Goal: Task Accomplishment & Management: Manage account settings

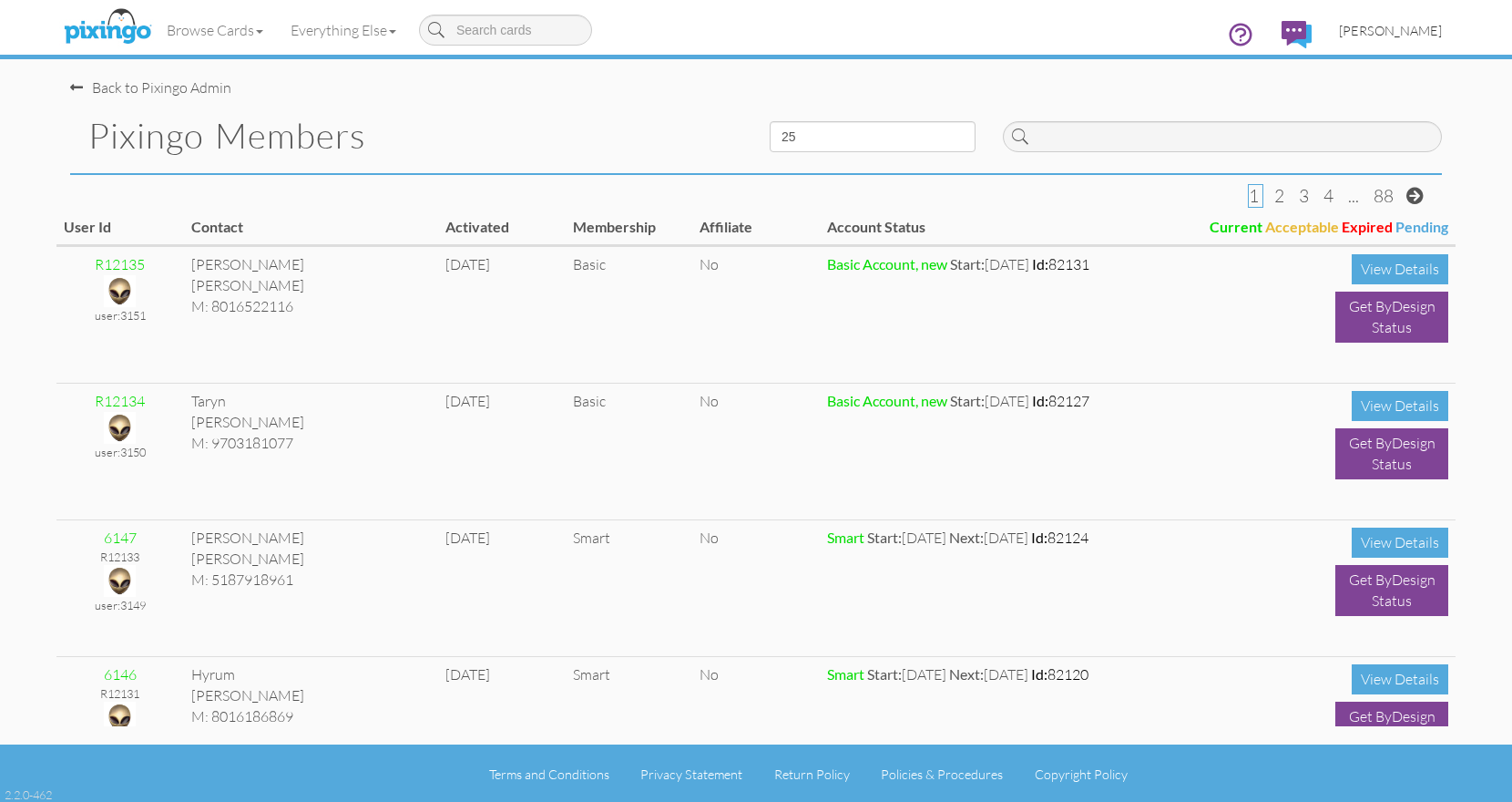
click at [1393, 27] on span "[PERSON_NAME]" at bounding box center [1390, 30] width 103 height 16
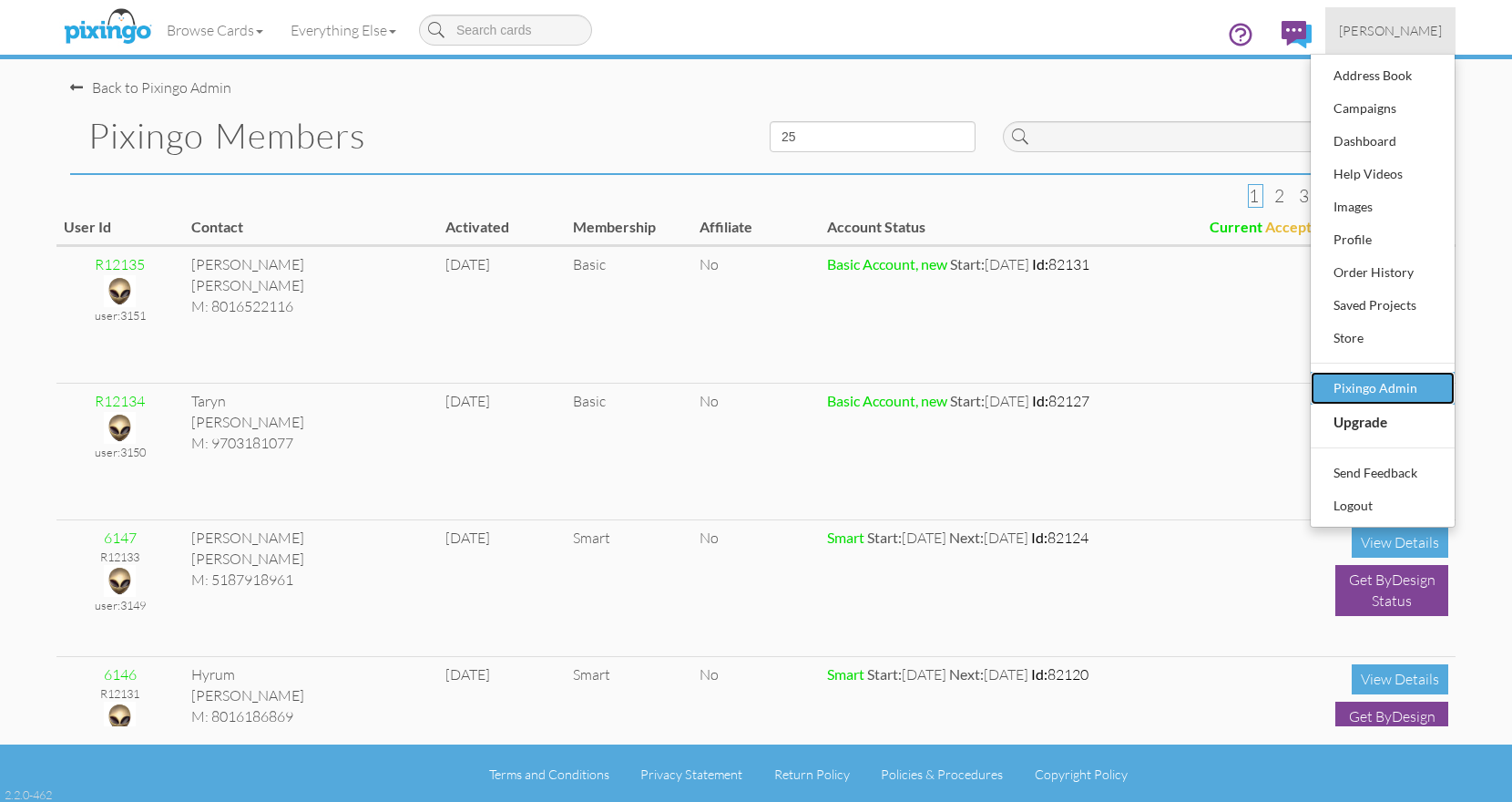
click at [1412, 388] on div "Pixingo Admin" at bounding box center [1382, 387] width 107 height 27
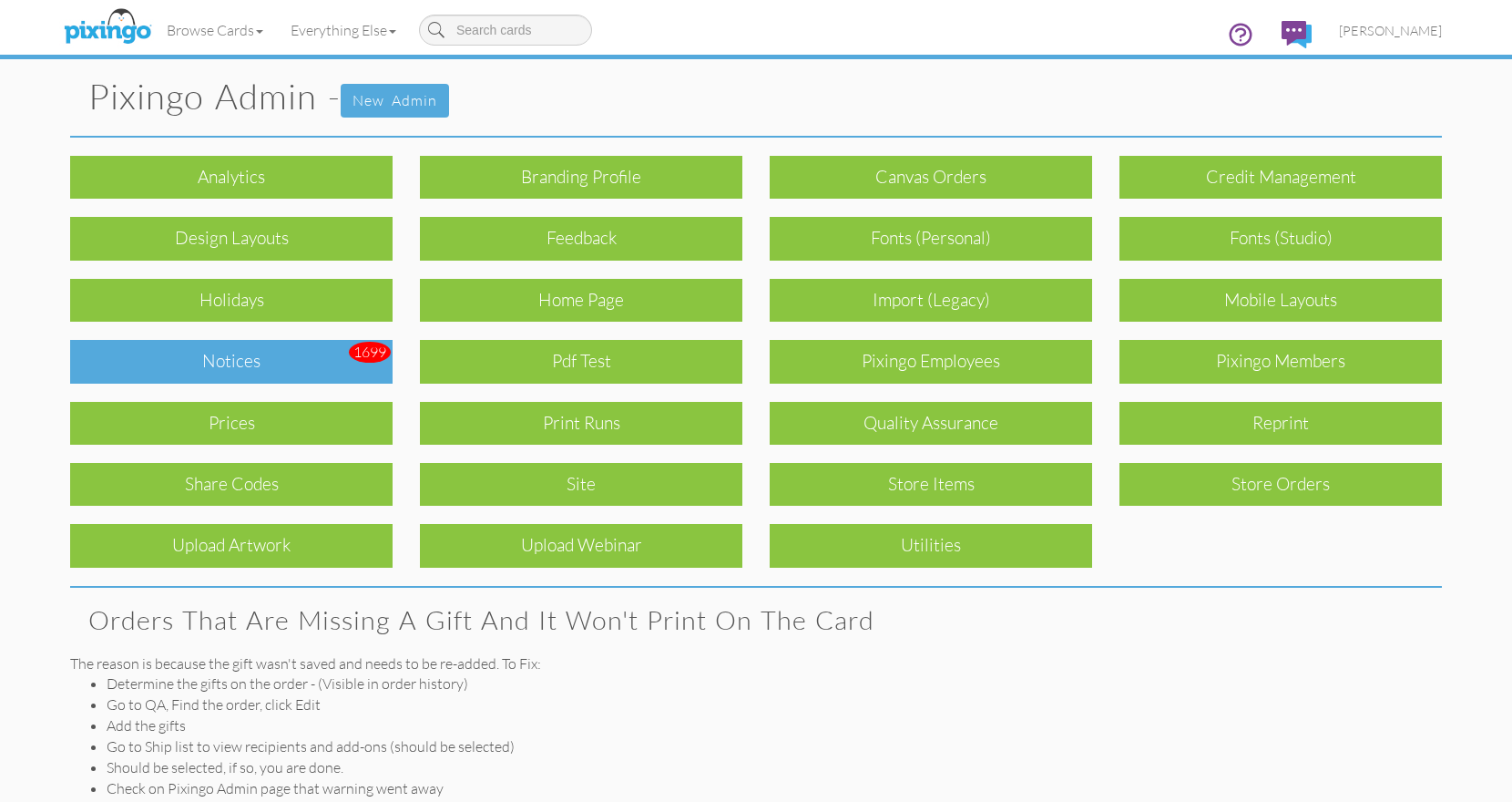
click at [223, 368] on div "Notices" at bounding box center [231, 361] width 322 height 43
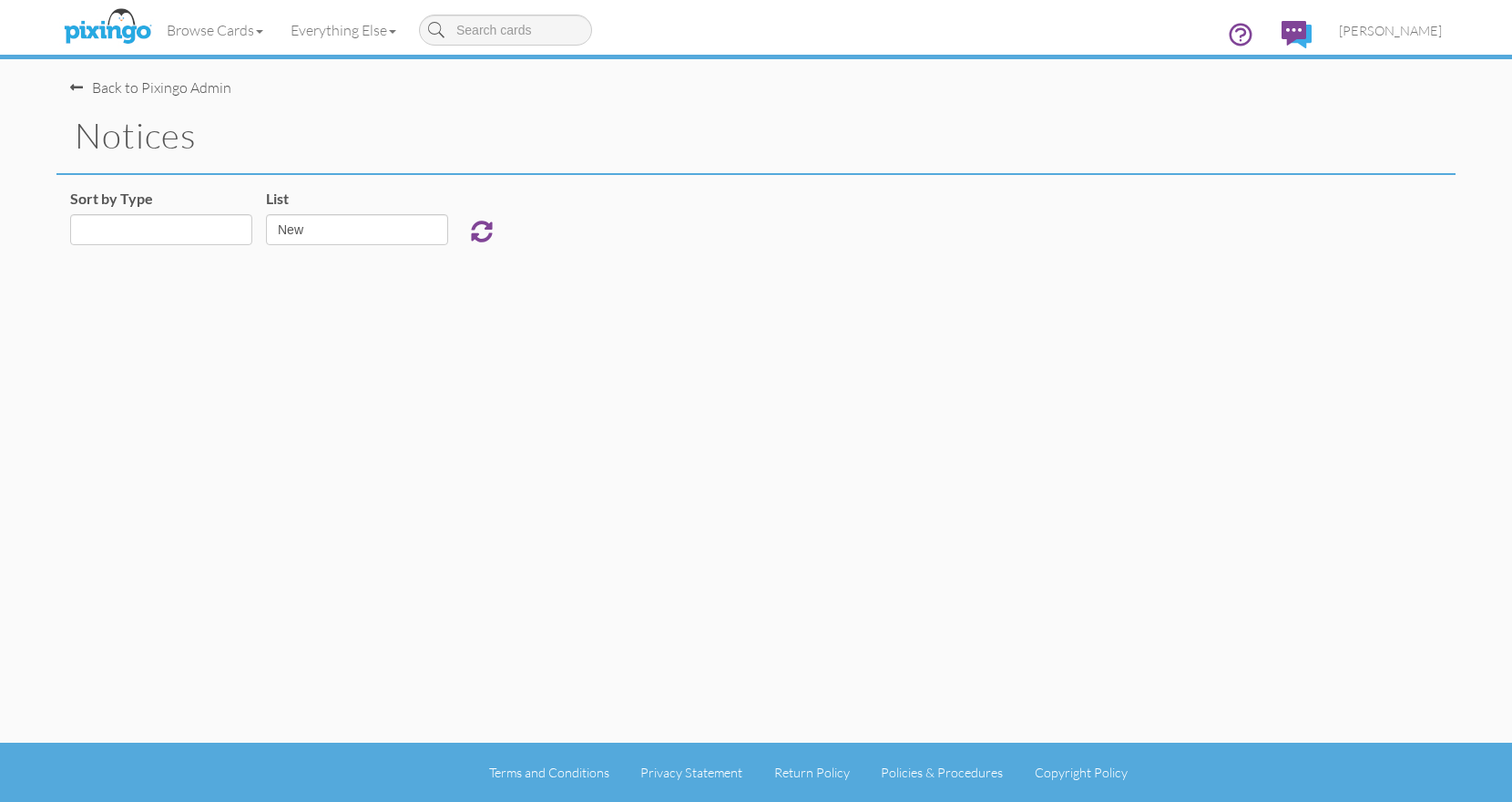
select select "object:760"
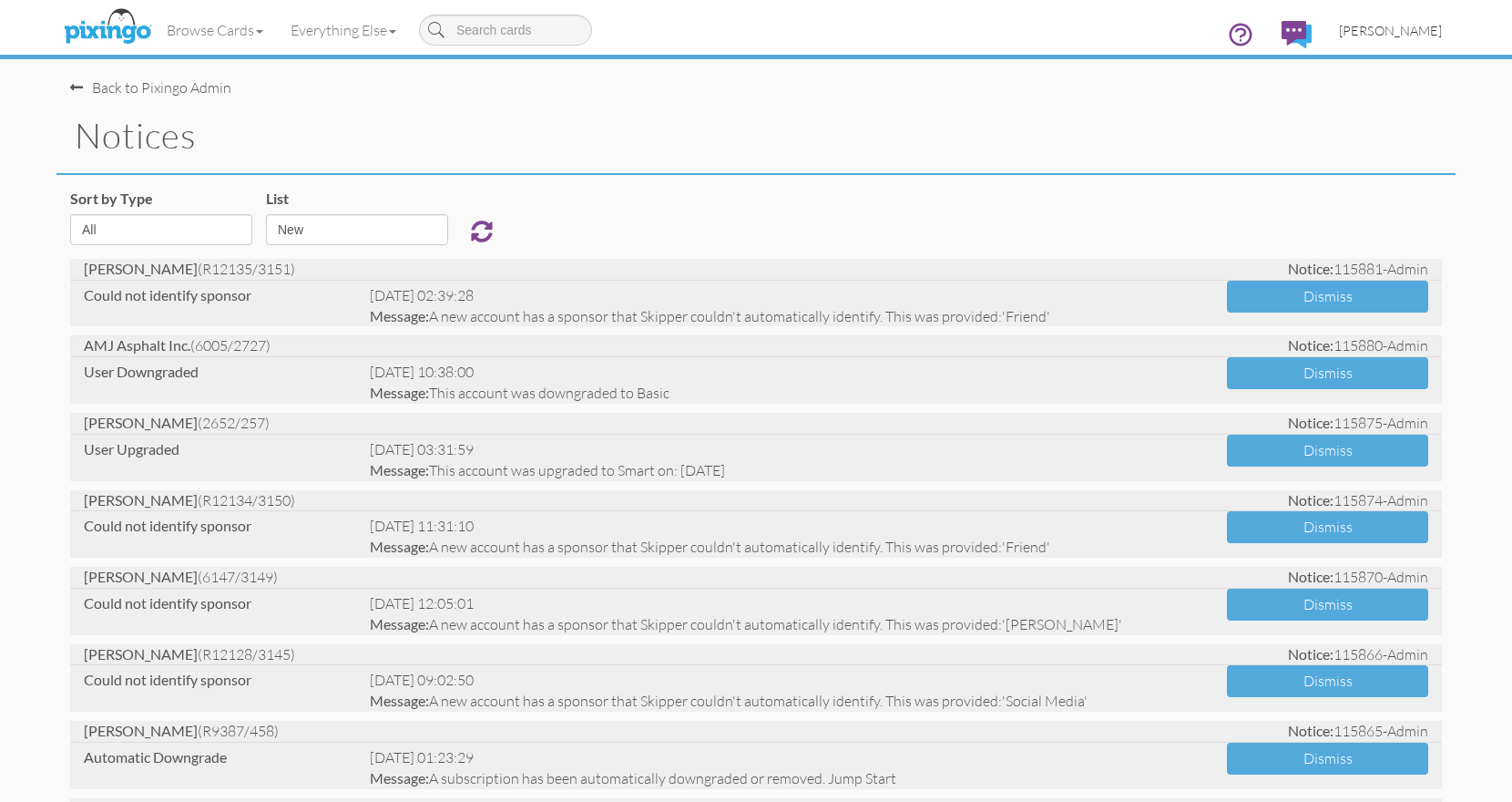
click at [1416, 32] on span "[PERSON_NAME]" at bounding box center [1390, 30] width 103 height 16
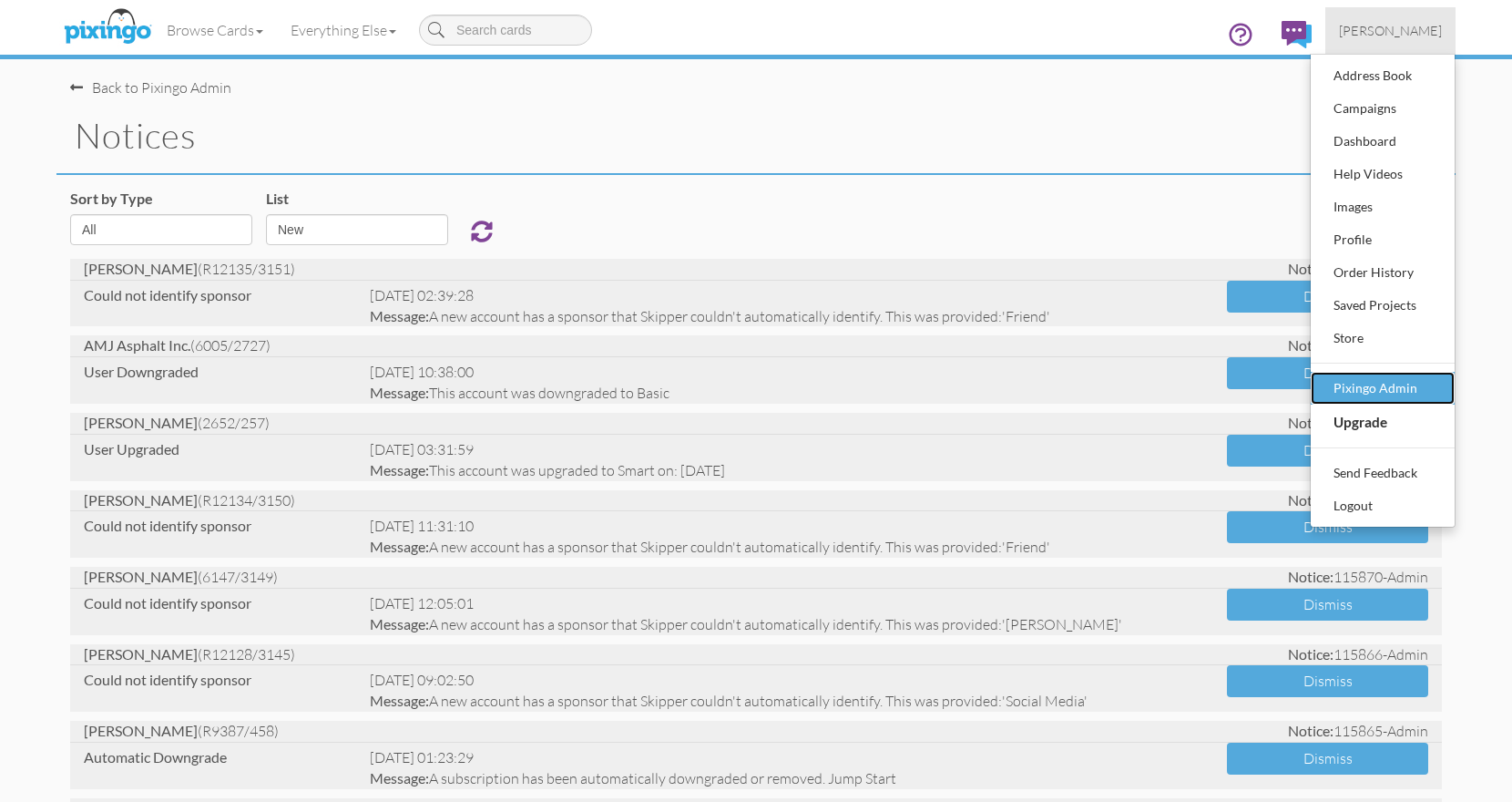
click at [1378, 390] on div "Pixingo Admin" at bounding box center [1382, 387] width 107 height 27
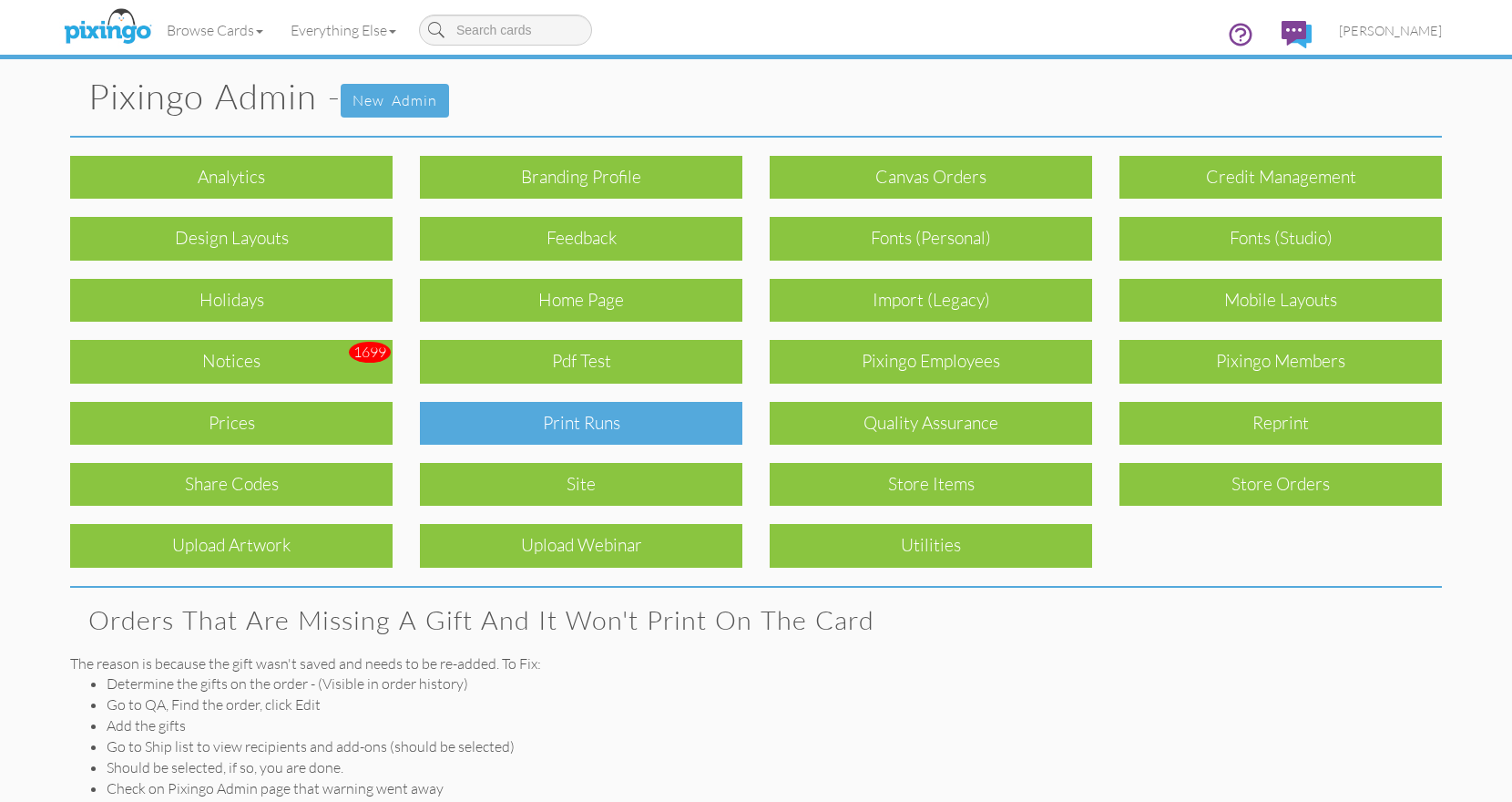
click at [564, 429] on div "Print Runs" at bounding box center [581, 423] width 322 height 43
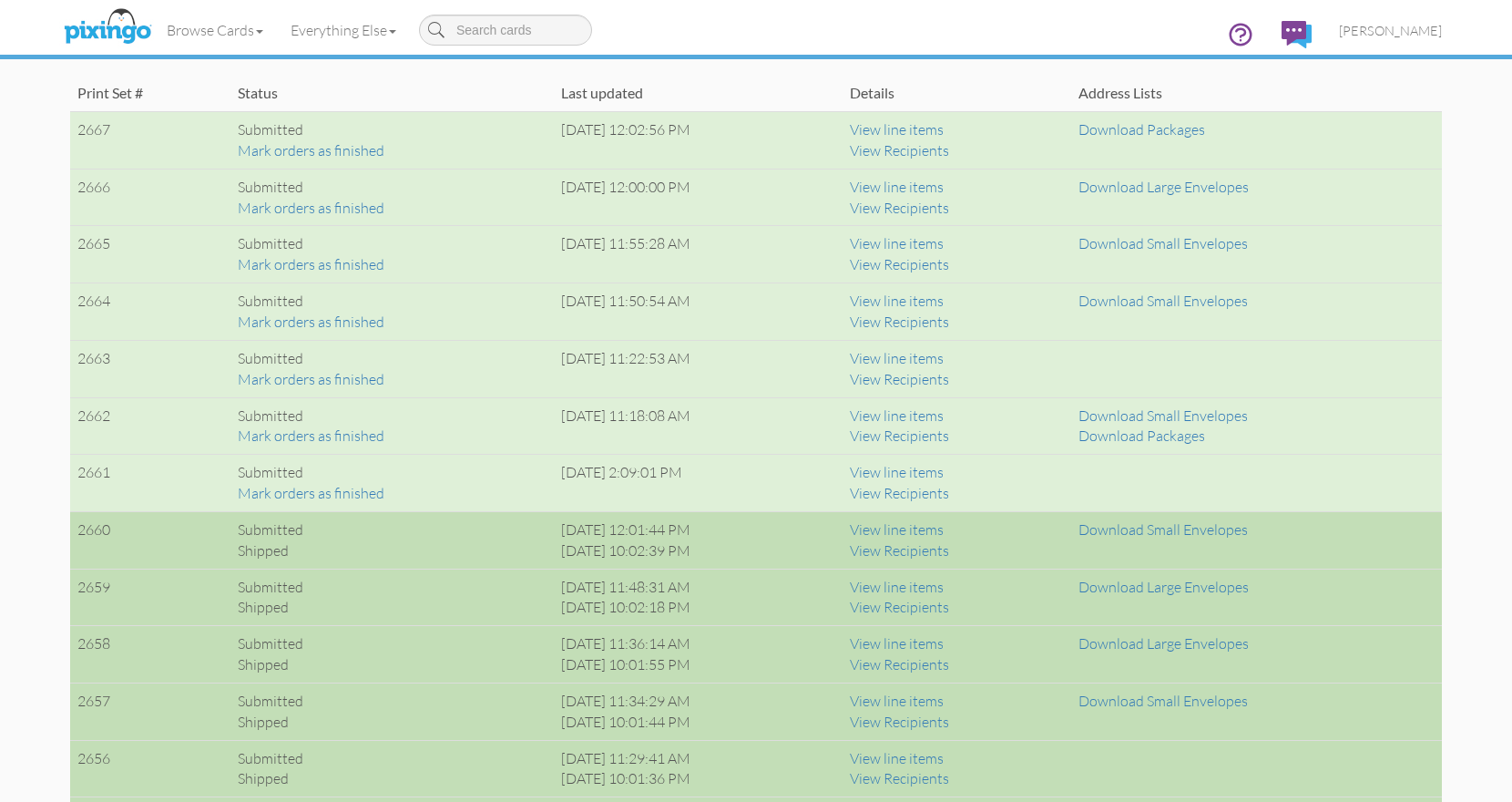
scroll to position [1285, 0]
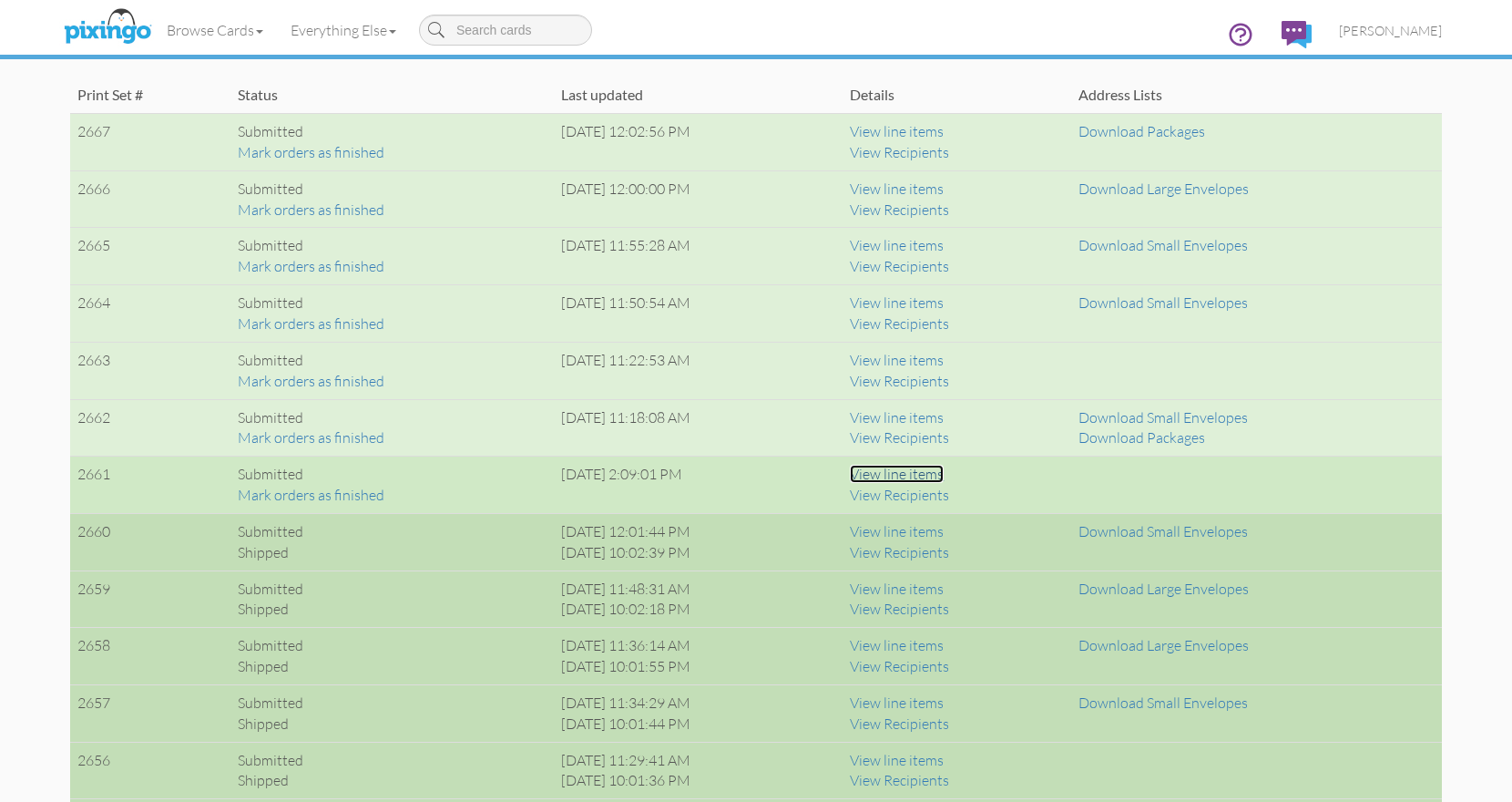
click at [943, 473] on link "View line items" at bounding box center [896, 474] width 94 height 19
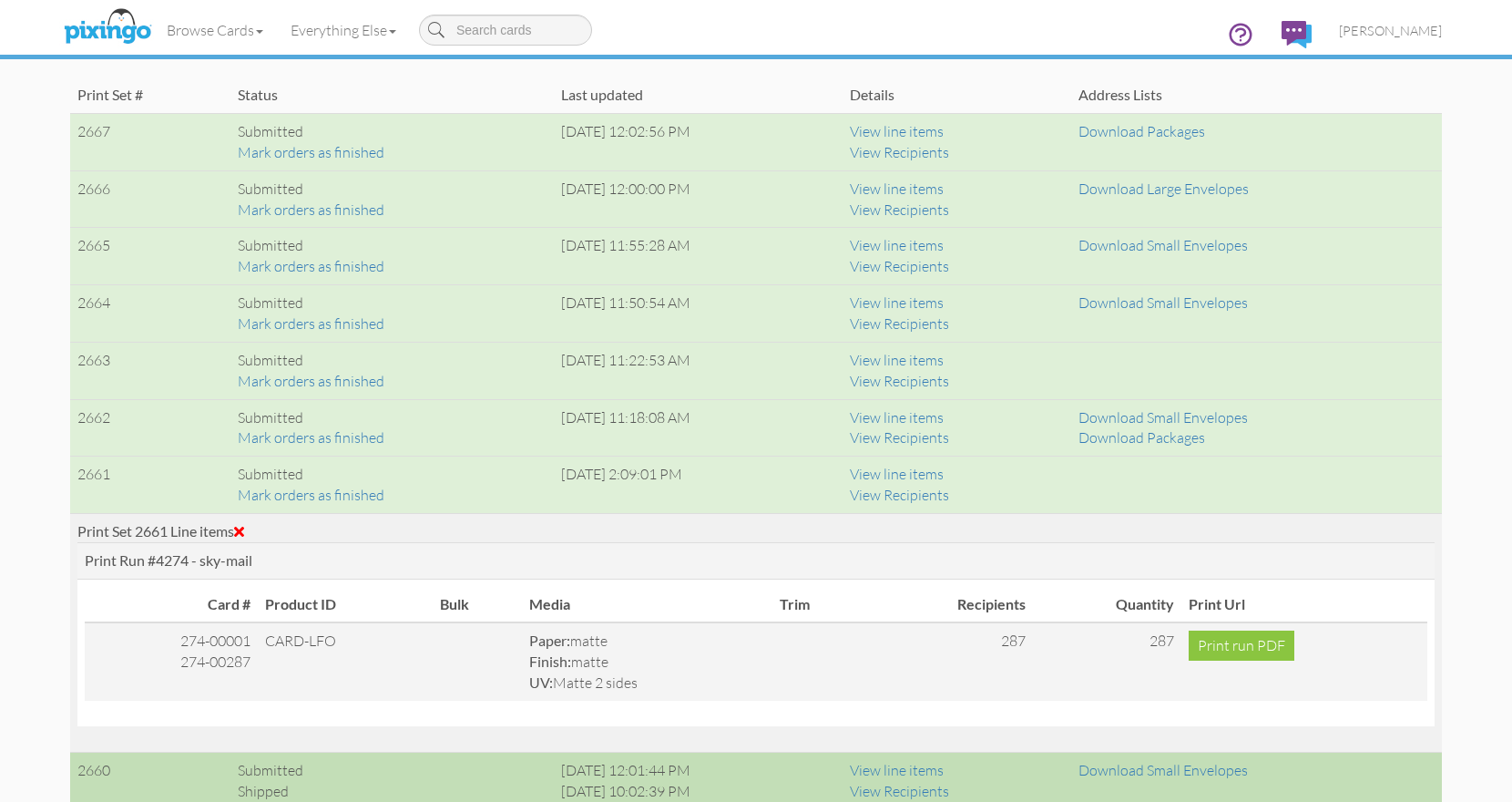
click at [245, 529] on span at bounding box center [239, 531] width 10 height 15
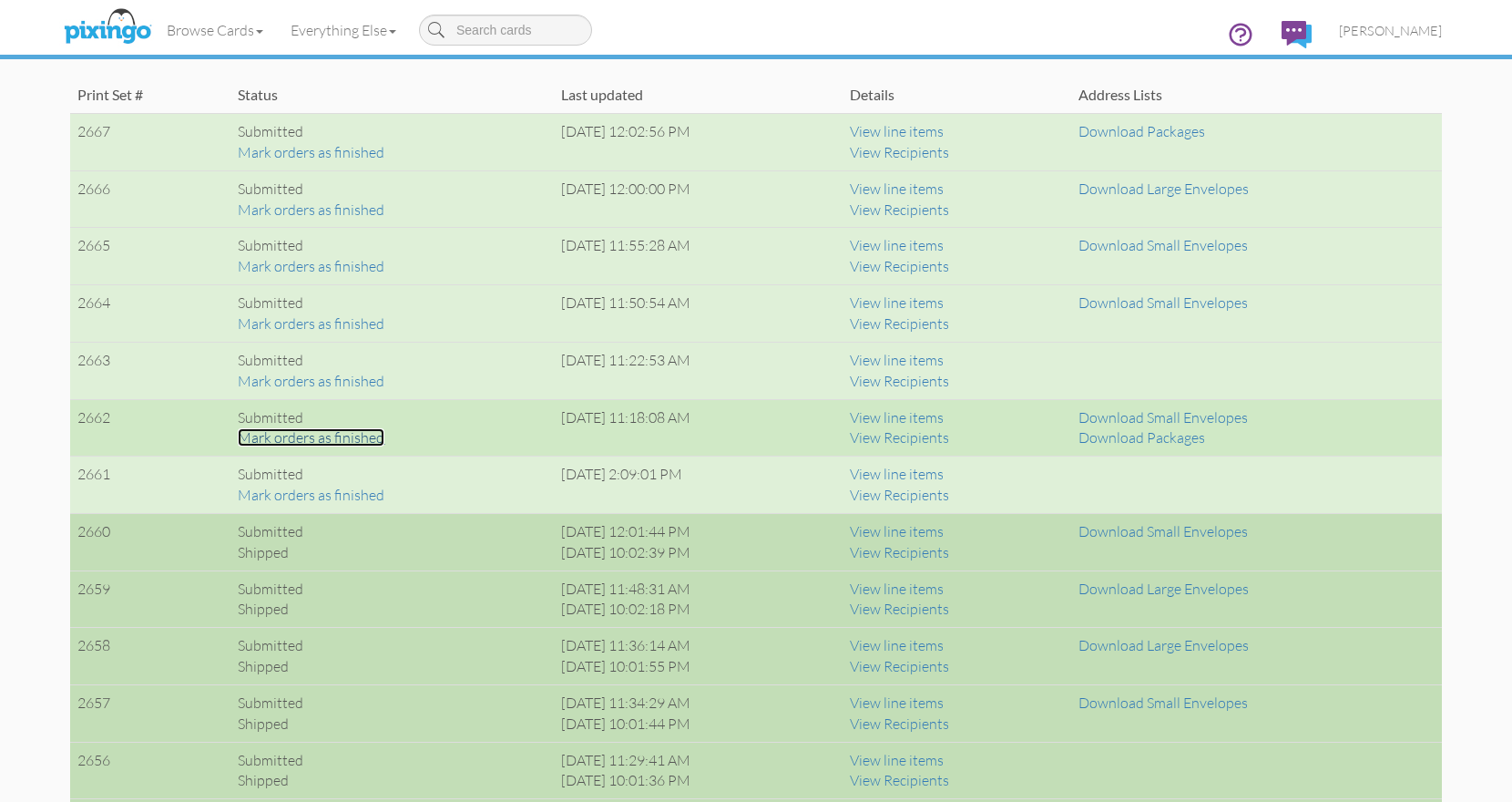
click at [328, 438] on link "Mark orders as finished" at bounding box center [311, 438] width 147 height 19
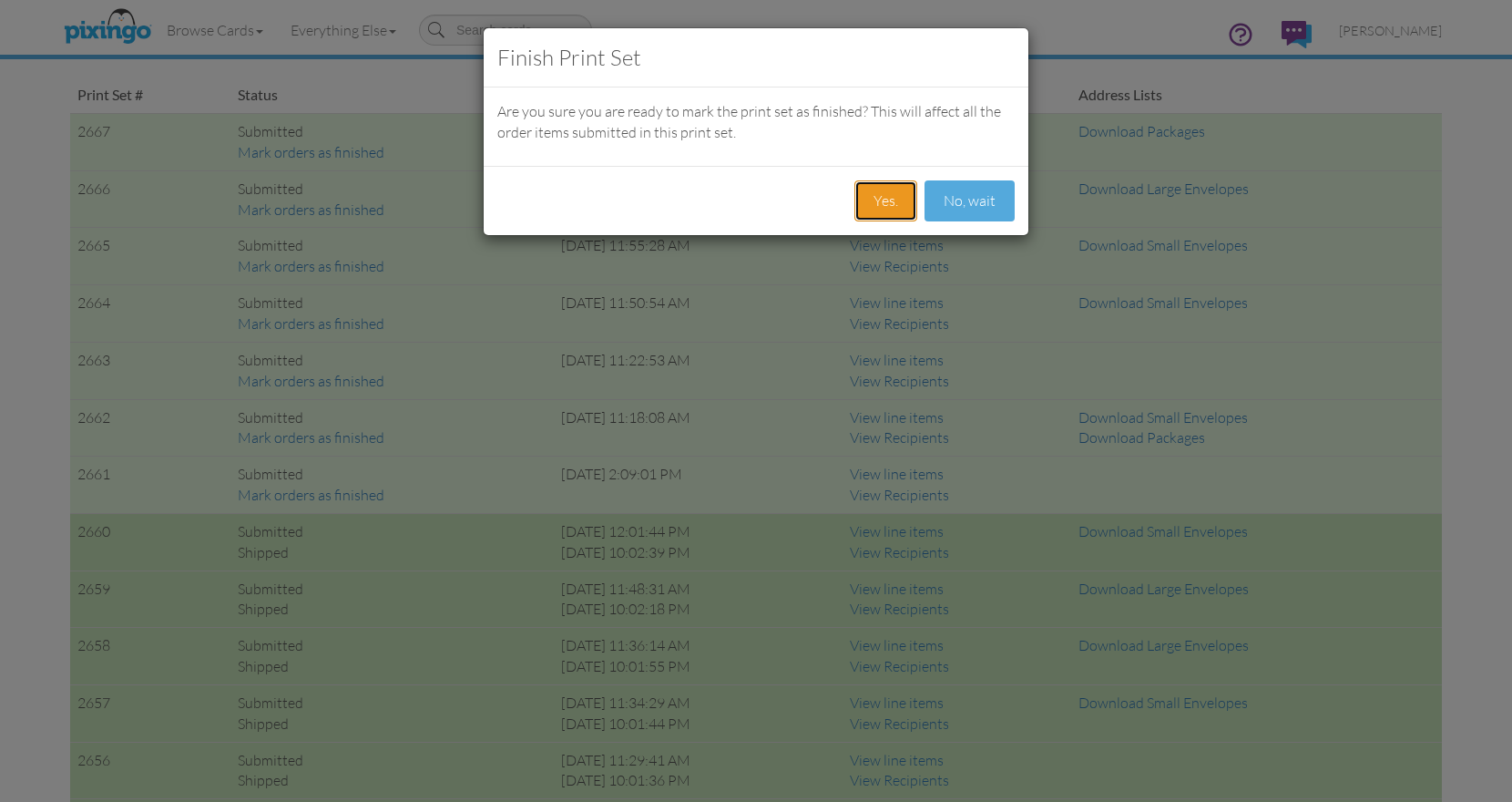
click at [890, 197] on button "Yes." at bounding box center [885, 201] width 63 height 41
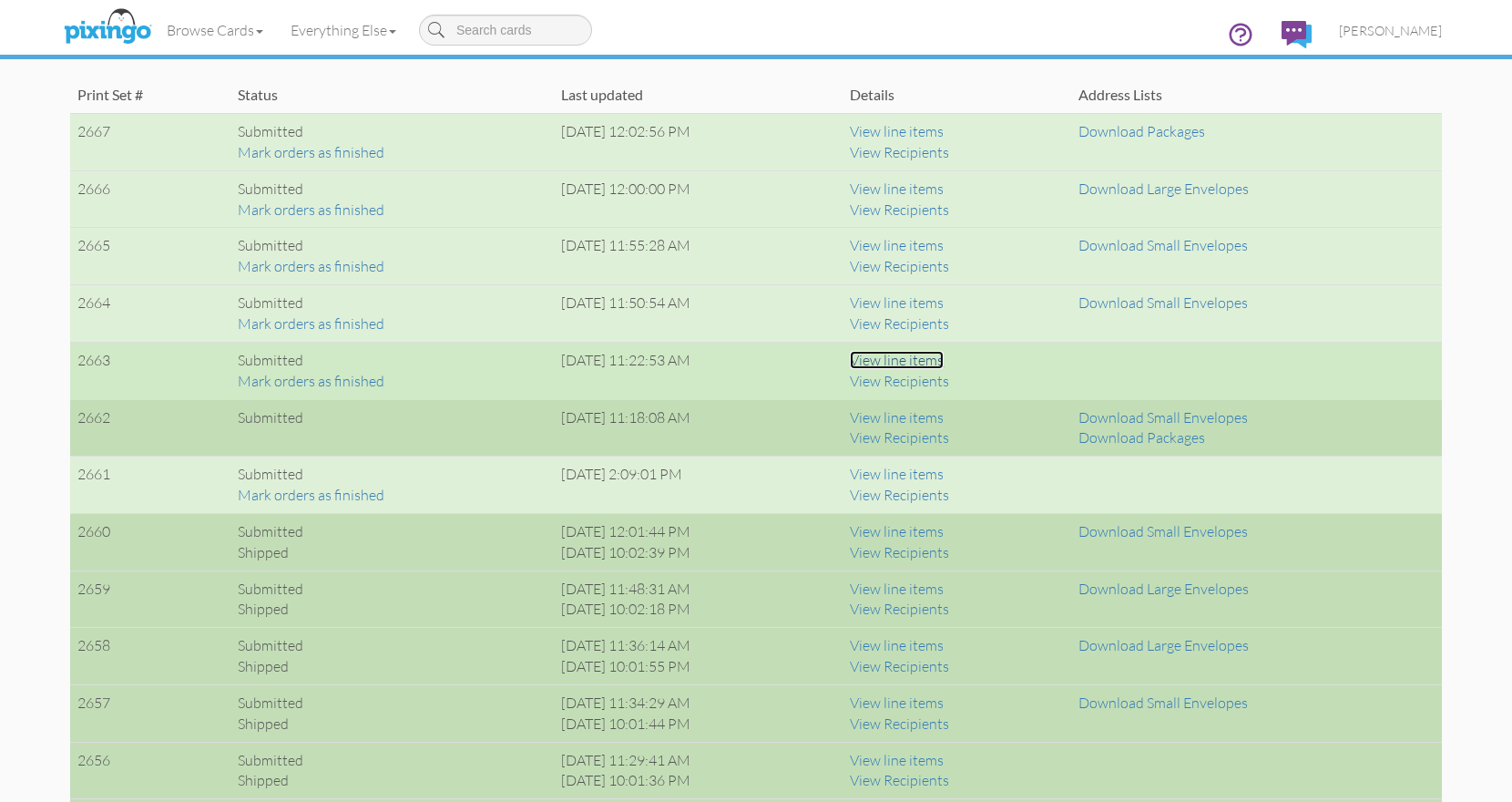
click at [944, 358] on link "View line items" at bounding box center [896, 360] width 94 height 19
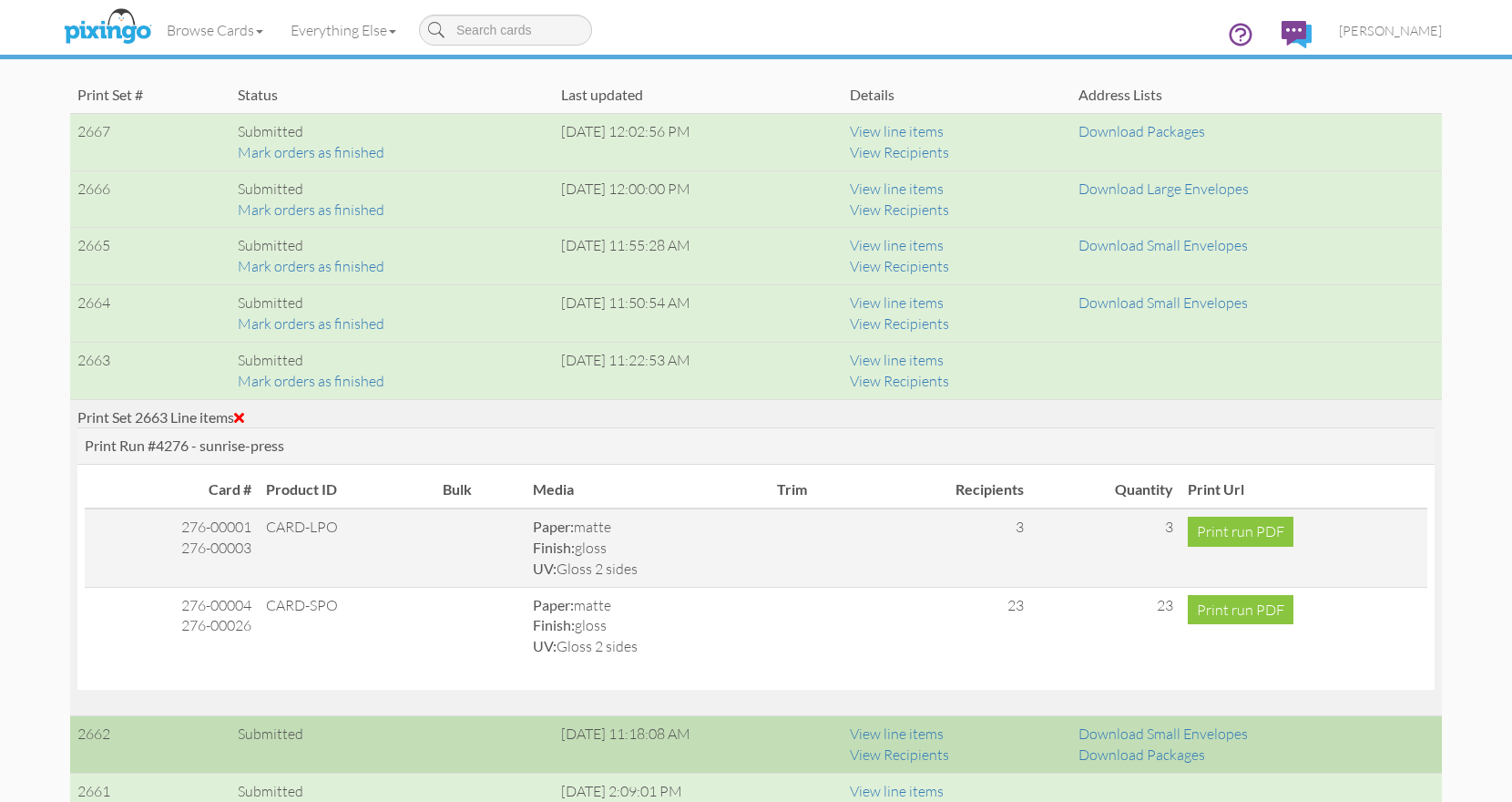
click at [245, 415] on span at bounding box center [239, 417] width 10 height 15
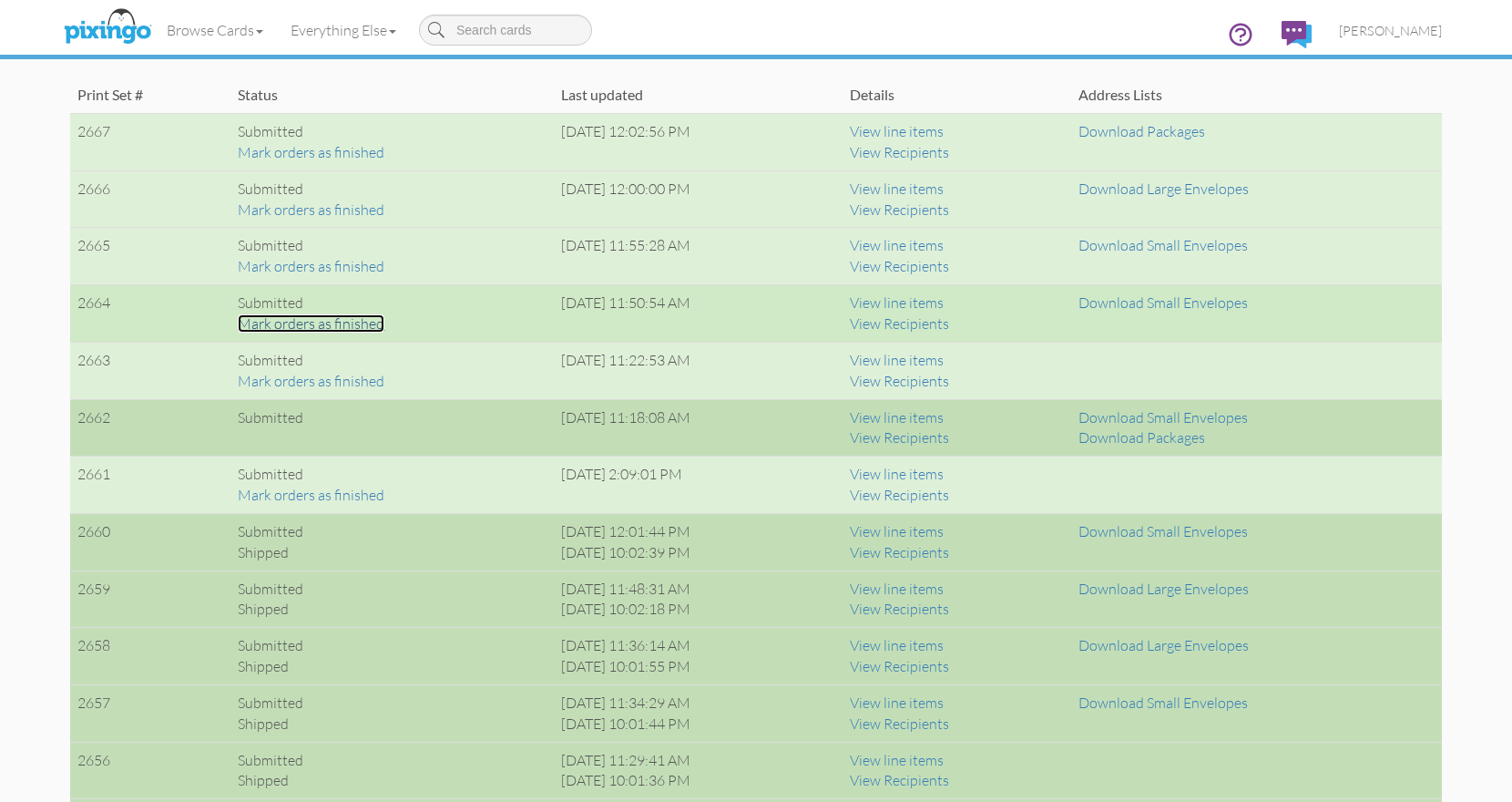
click at [315, 319] on link "Mark orders as finished" at bounding box center [311, 324] width 147 height 19
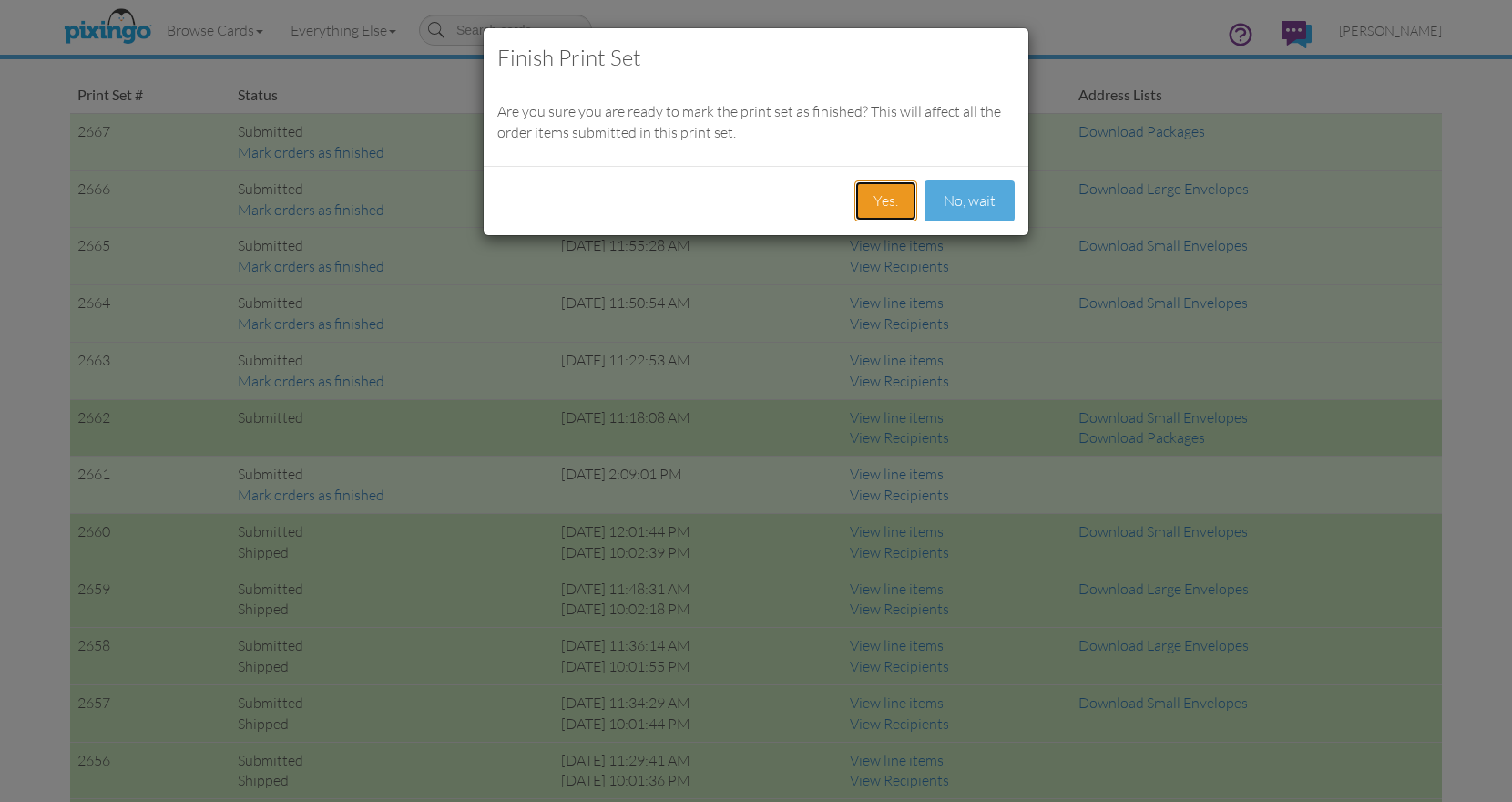
click at [896, 197] on button "Yes." at bounding box center [885, 201] width 63 height 41
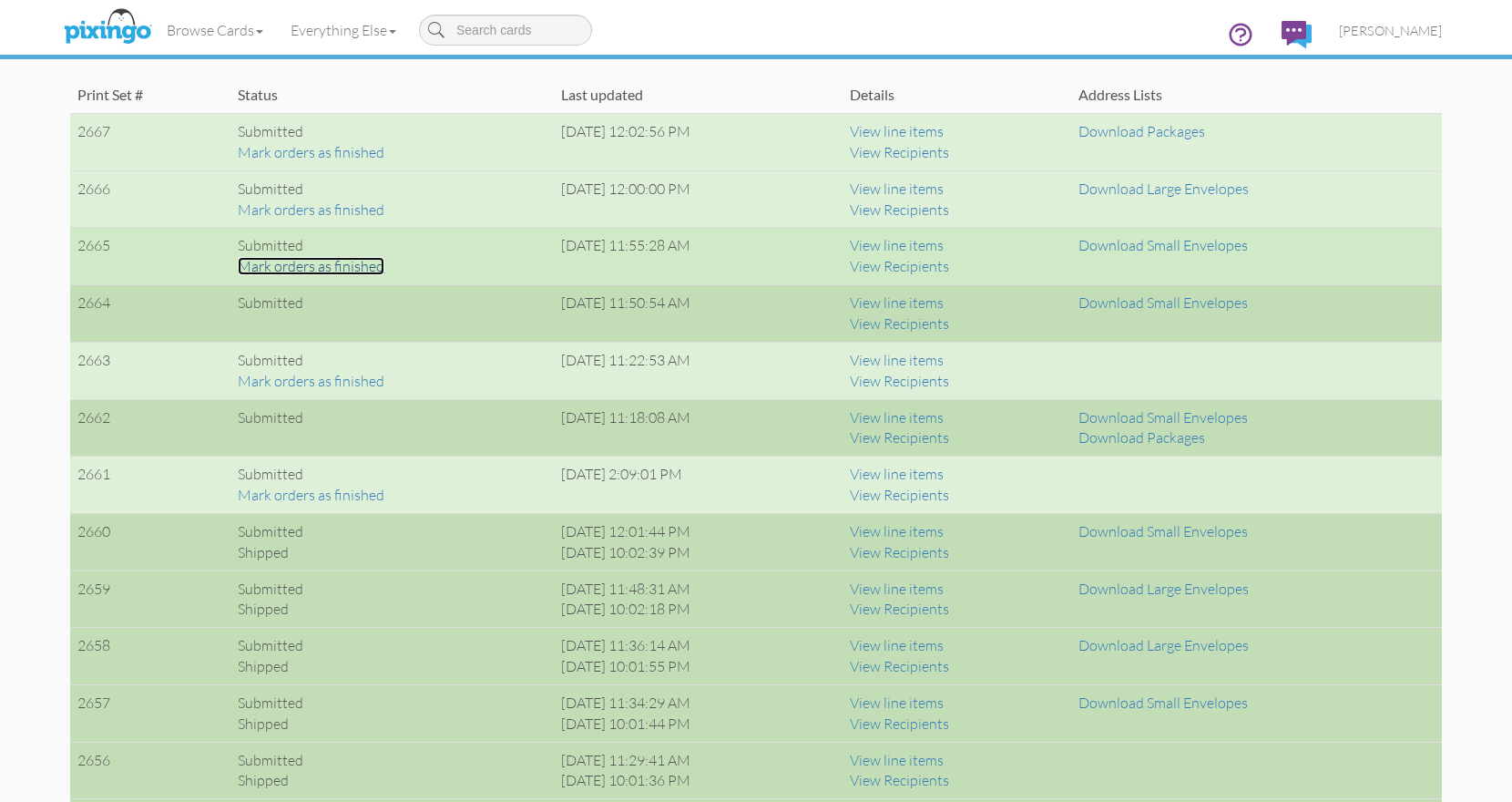
click at [320, 271] on link "Mark orders as finished" at bounding box center [311, 266] width 147 height 19
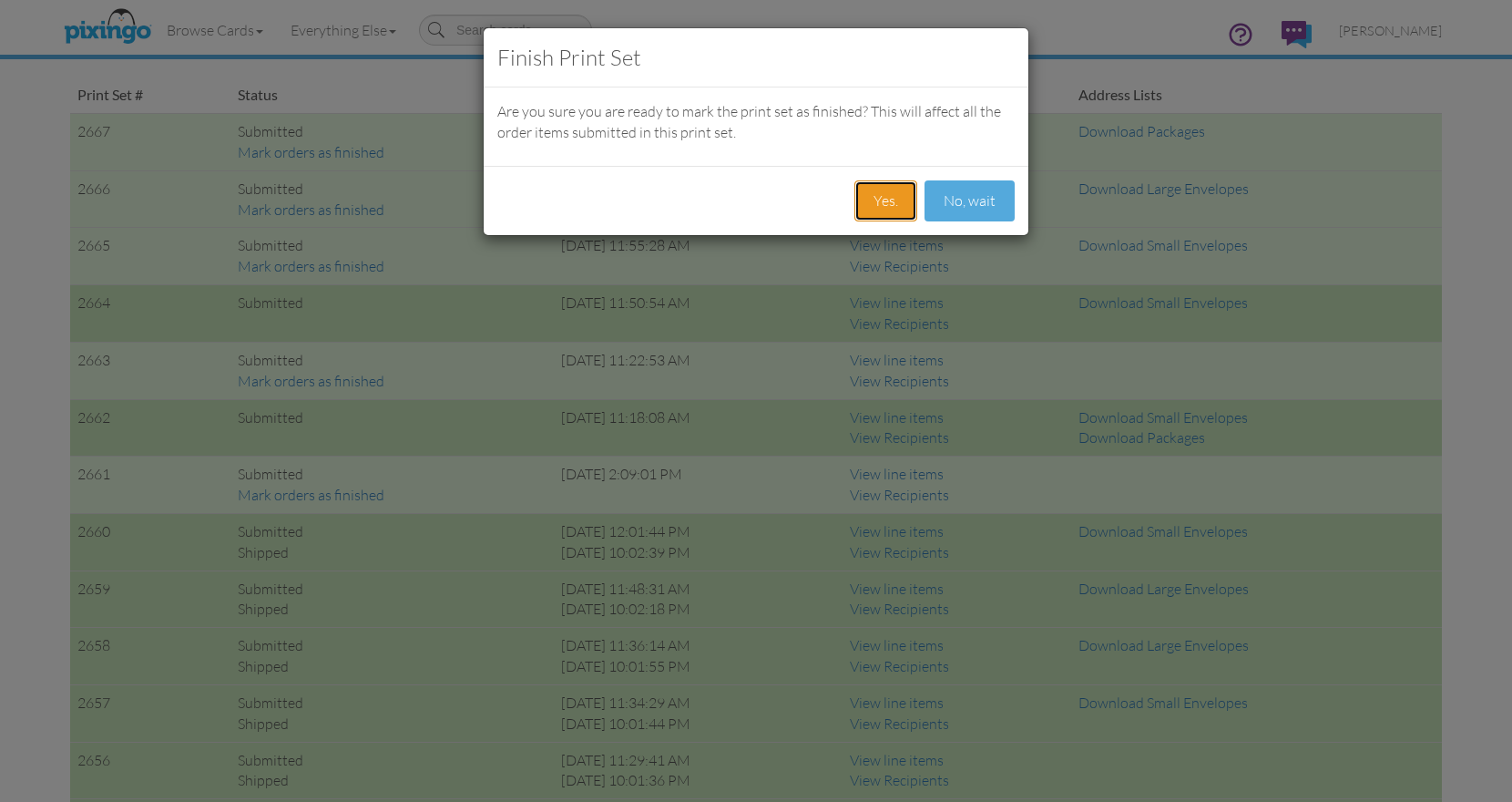
click at [876, 200] on button "Yes." at bounding box center [885, 201] width 63 height 41
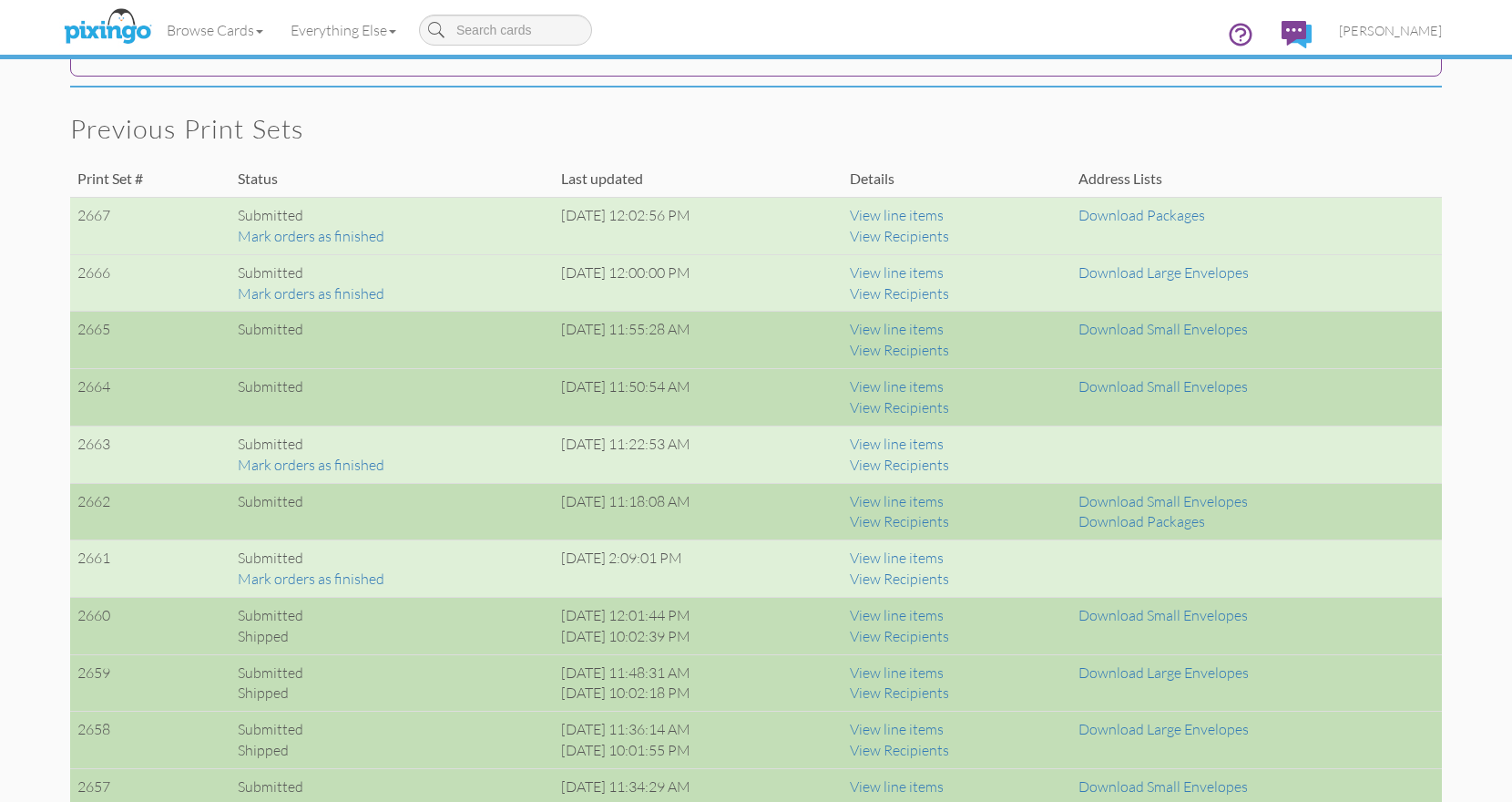
scroll to position [1200, 0]
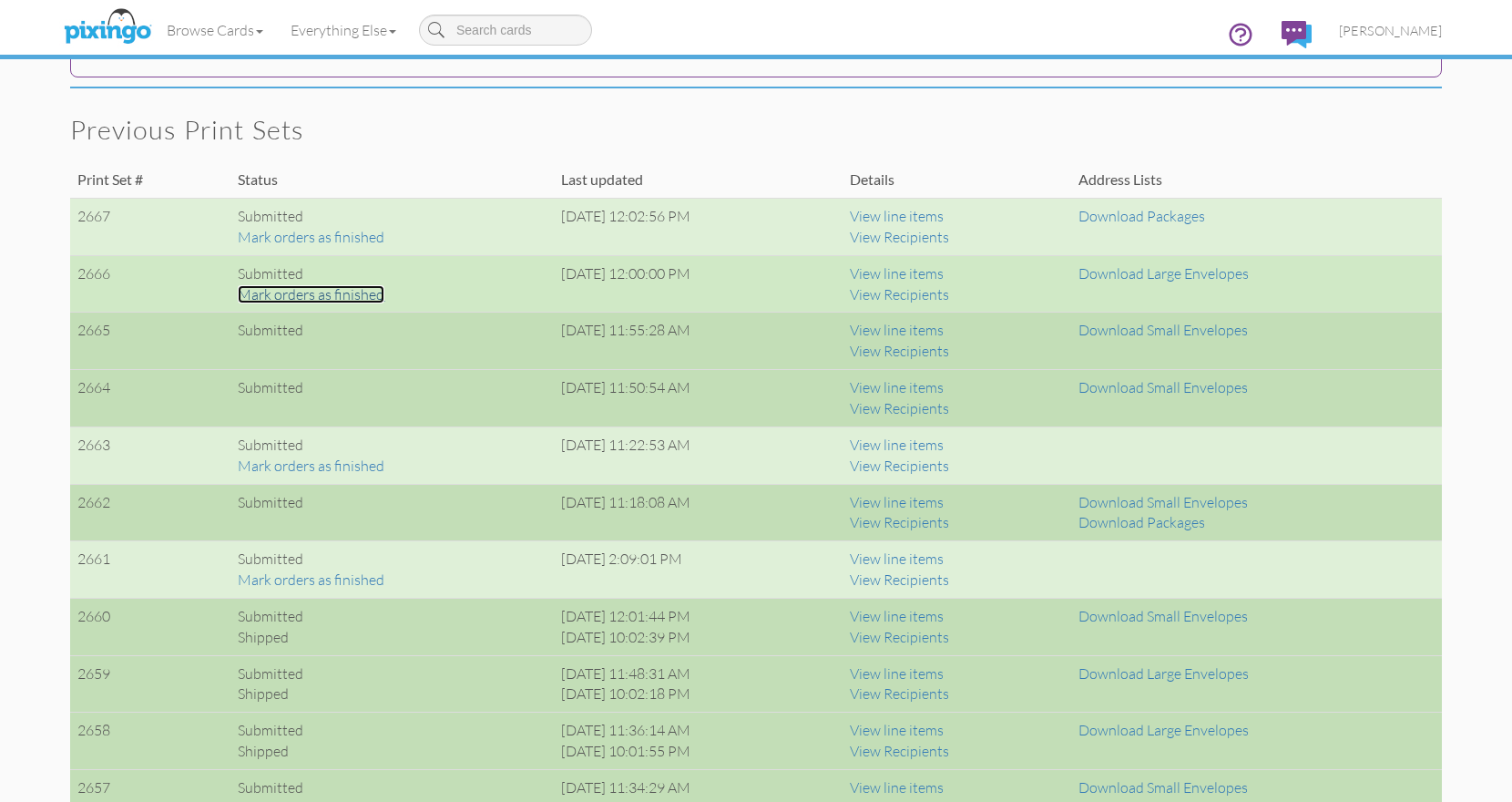
click at [351, 295] on link "Mark orders as finished" at bounding box center [311, 294] width 147 height 19
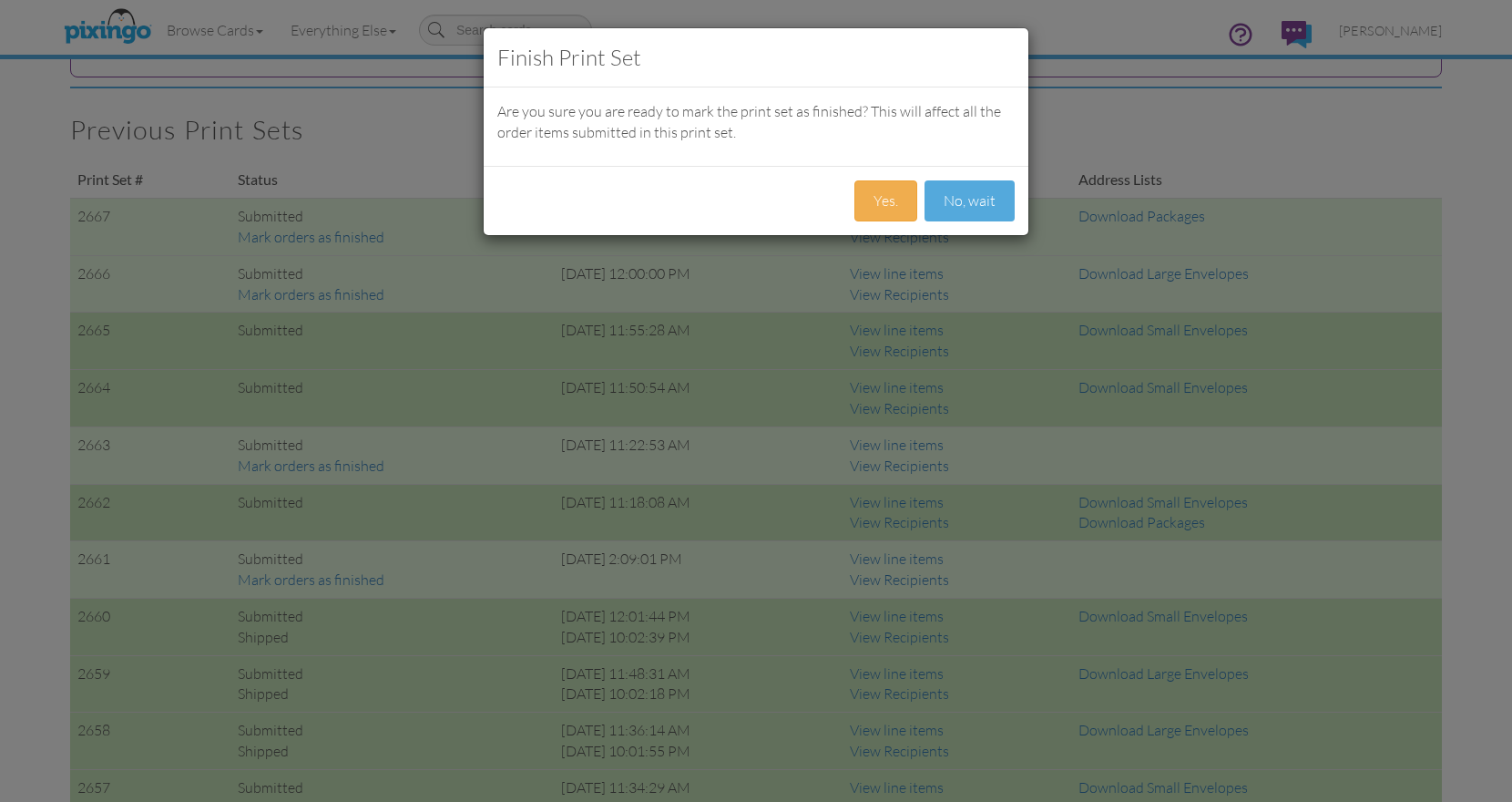
click at [1230, 130] on div "Finish Print Set Are you sure you are ready to mark the print set as finished? …" at bounding box center [756, 401] width 1512 height 802
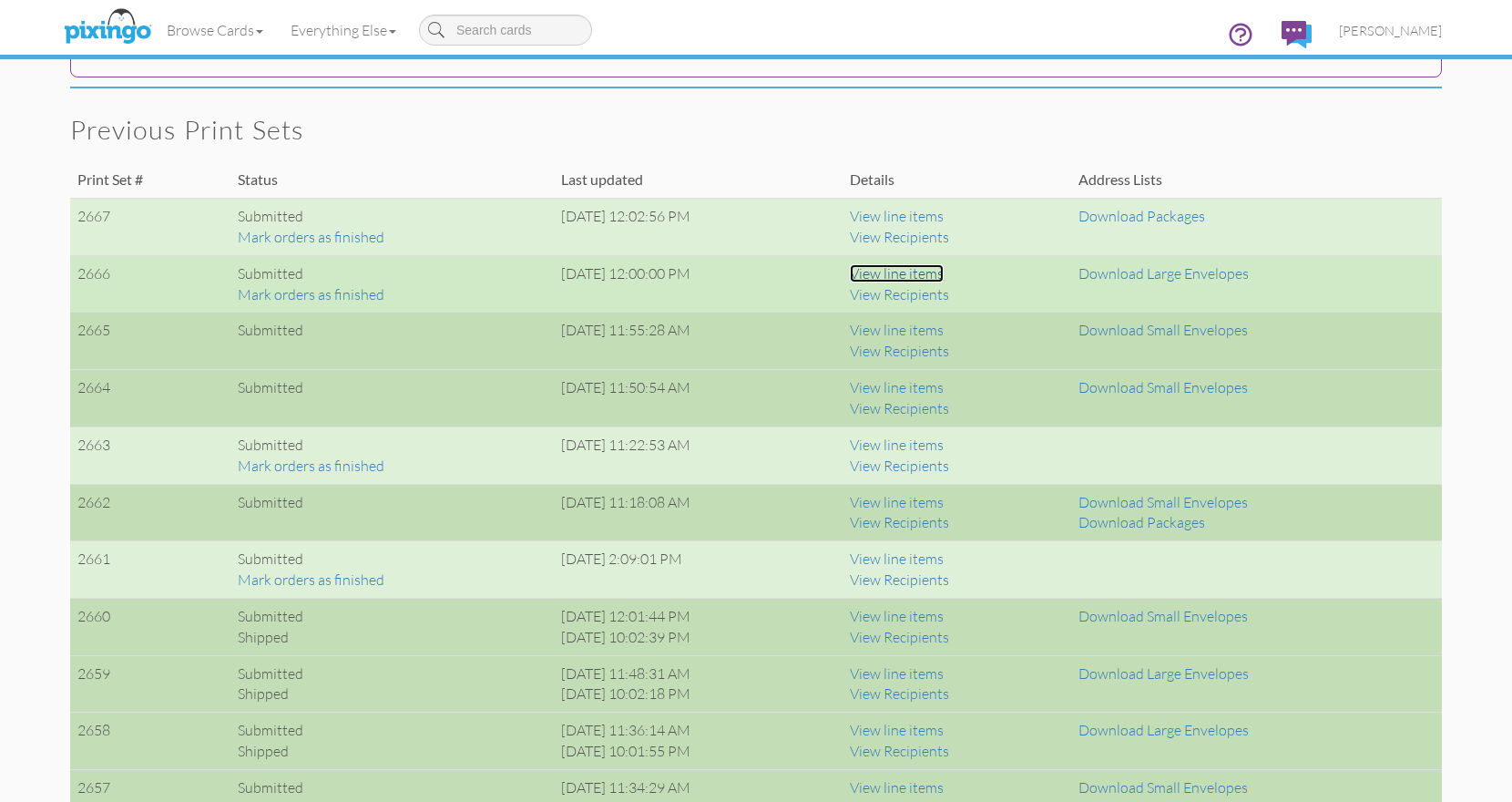
click at [908, 271] on link "View line items" at bounding box center [896, 274] width 94 height 19
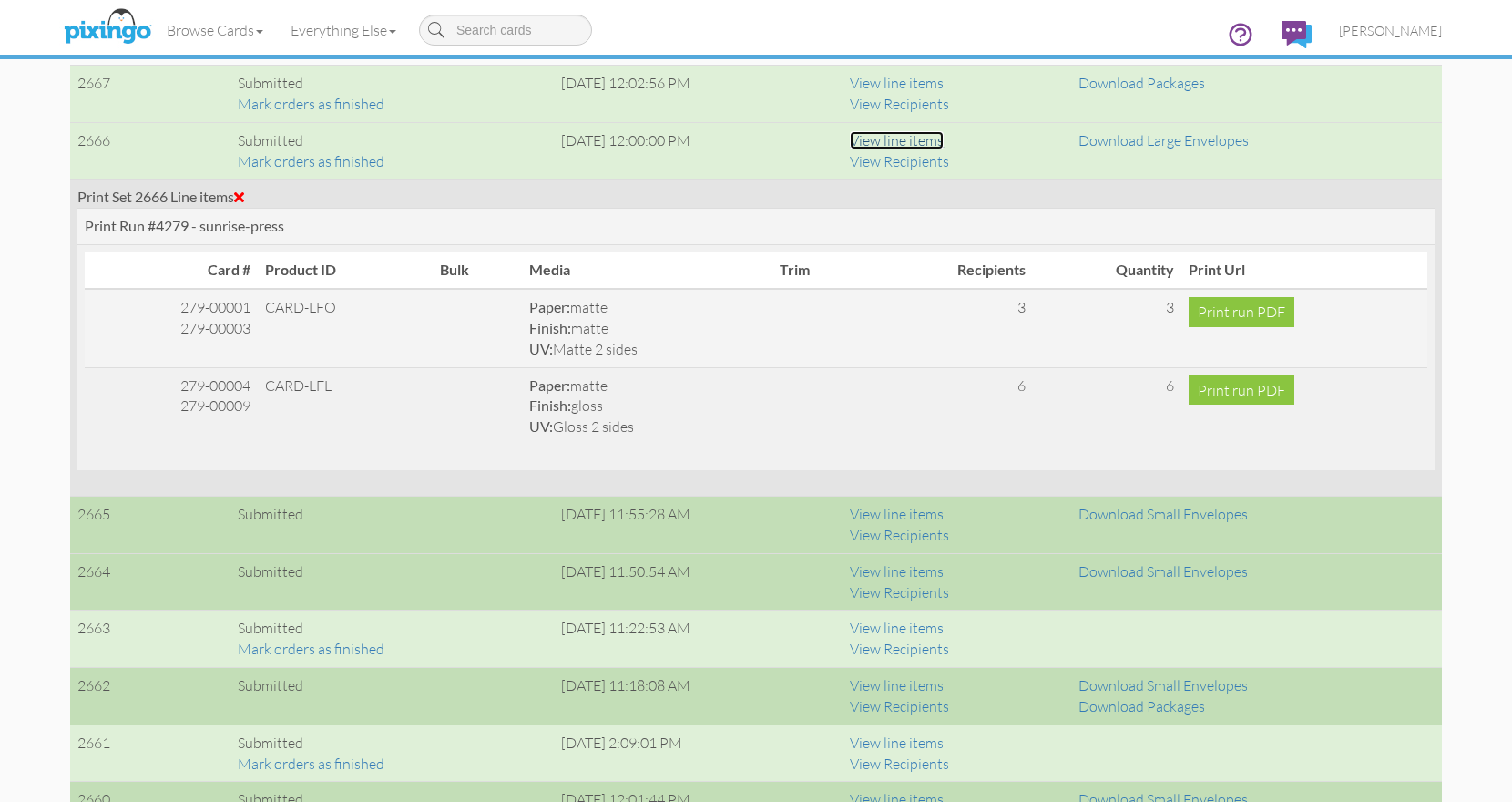
scroll to position [1330, 0]
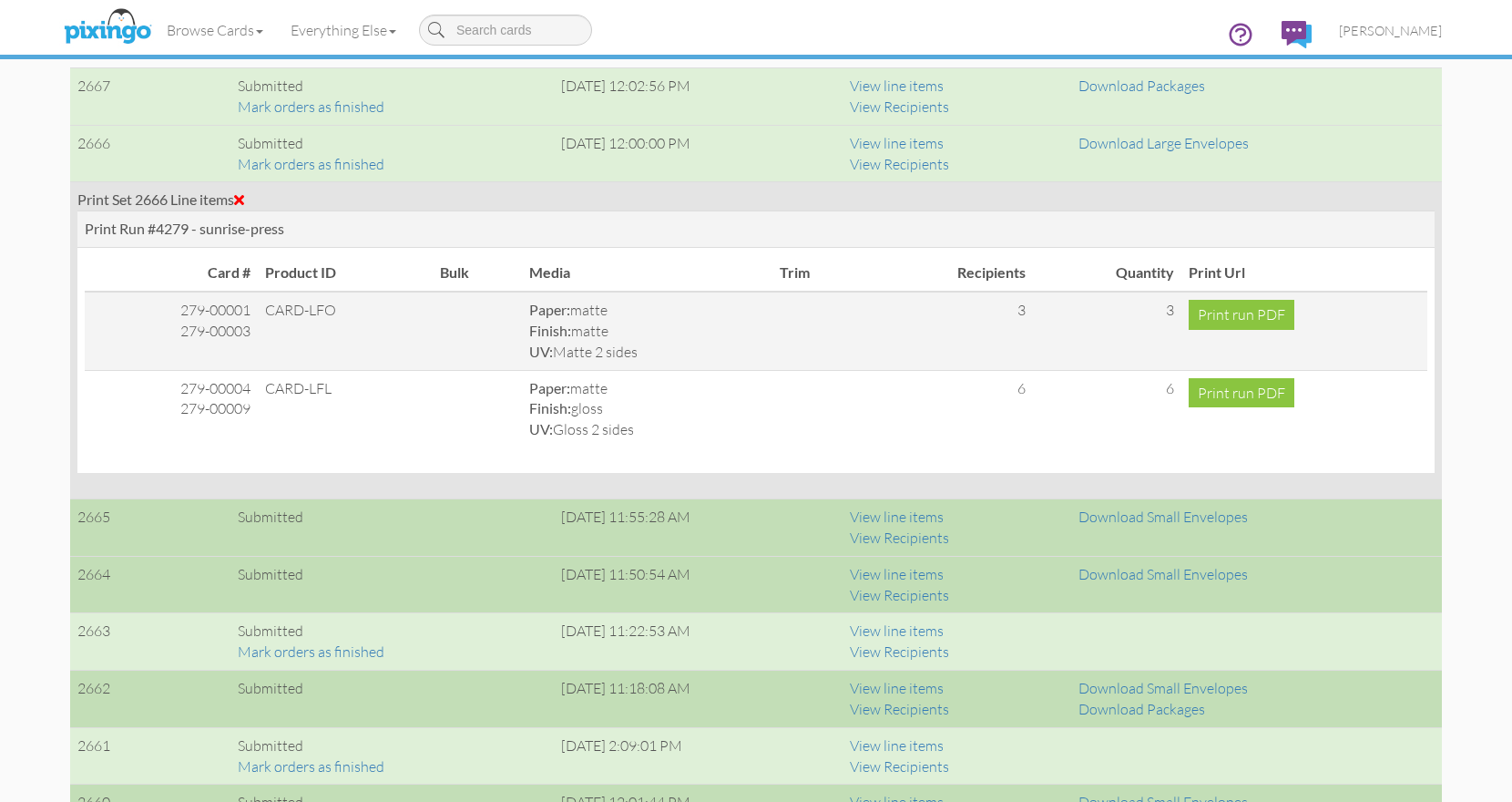
click at [245, 197] on span at bounding box center [239, 200] width 10 height 15
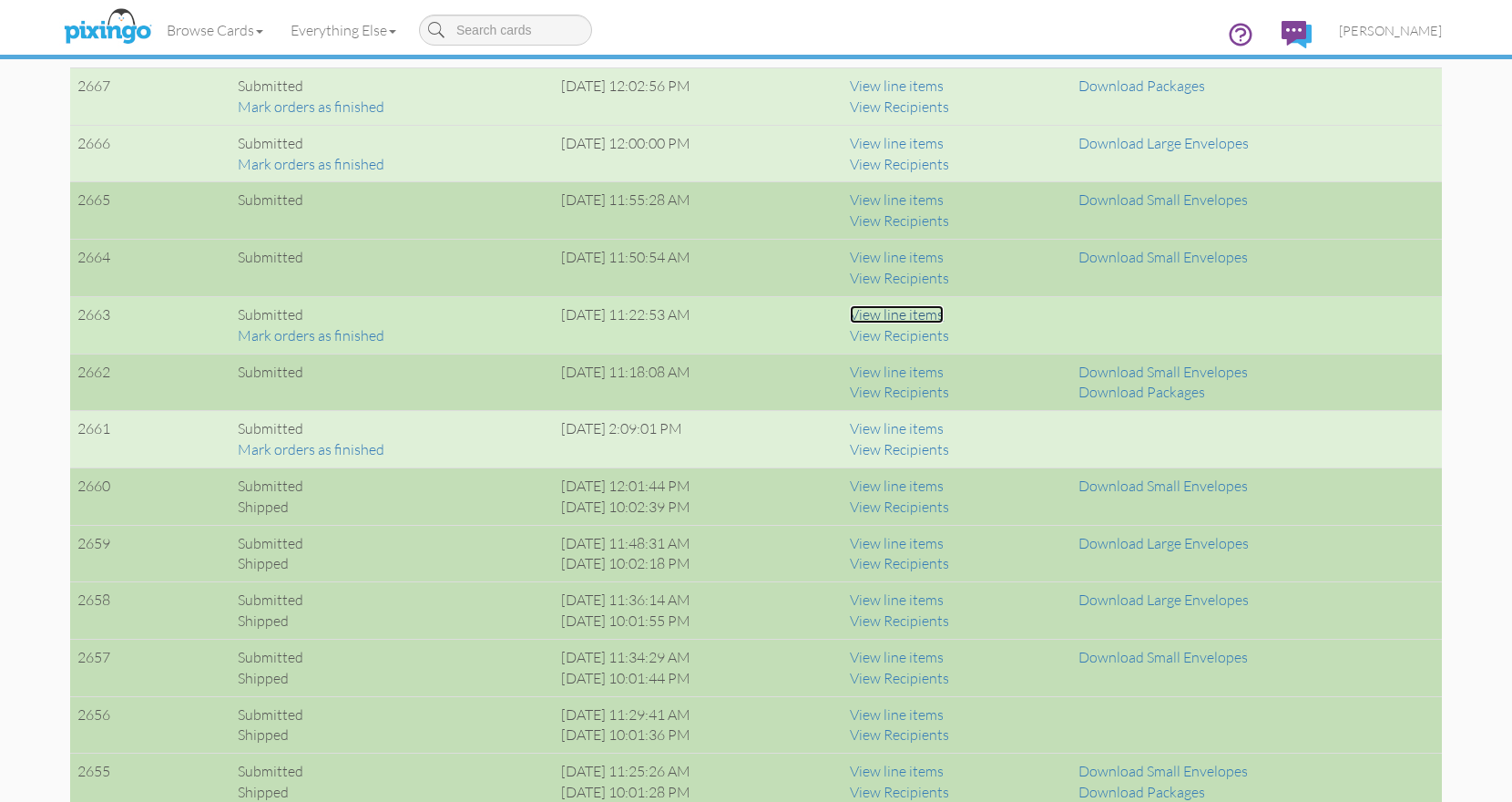
click at [925, 314] on link "View line items" at bounding box center [896, 315] width 94 height 19
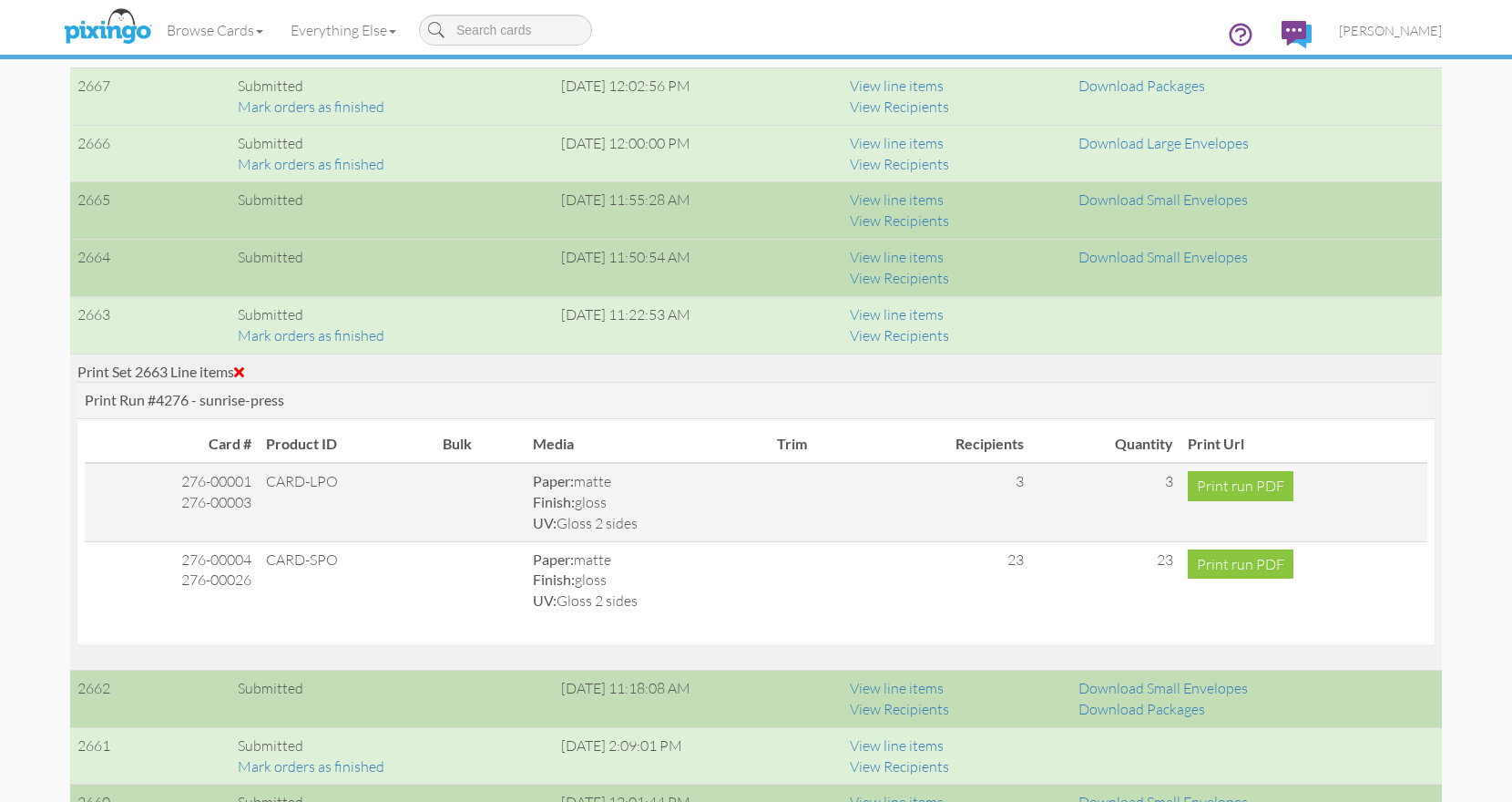
click at [250, 370] on div "Print Set 2663 Line items" at bounding box center [756, 372] width 1357 height 21
click at [244, 371] on span at bounding box center [239, 372] width 10 height 15
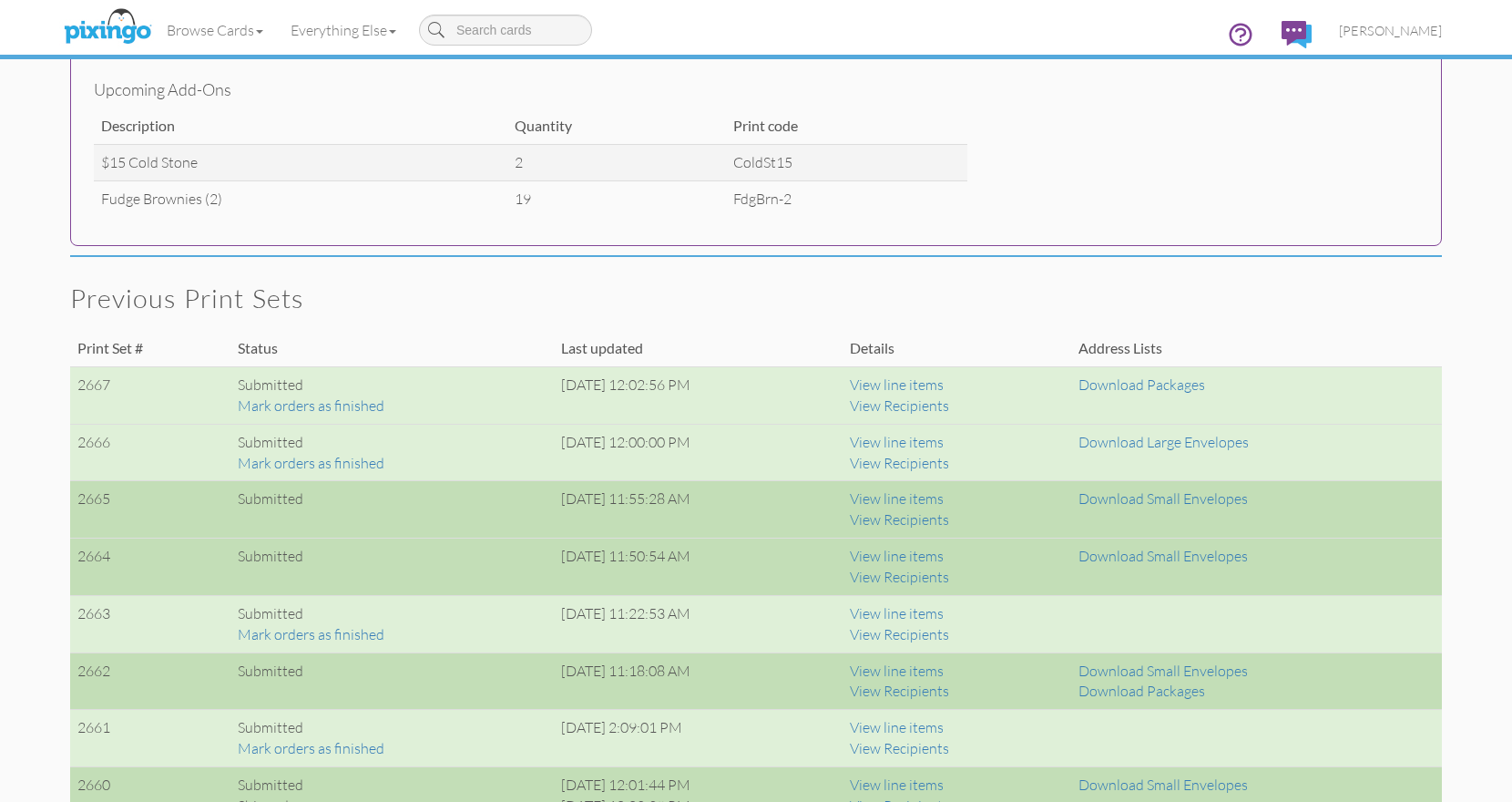
scroll to position [1030, 0]
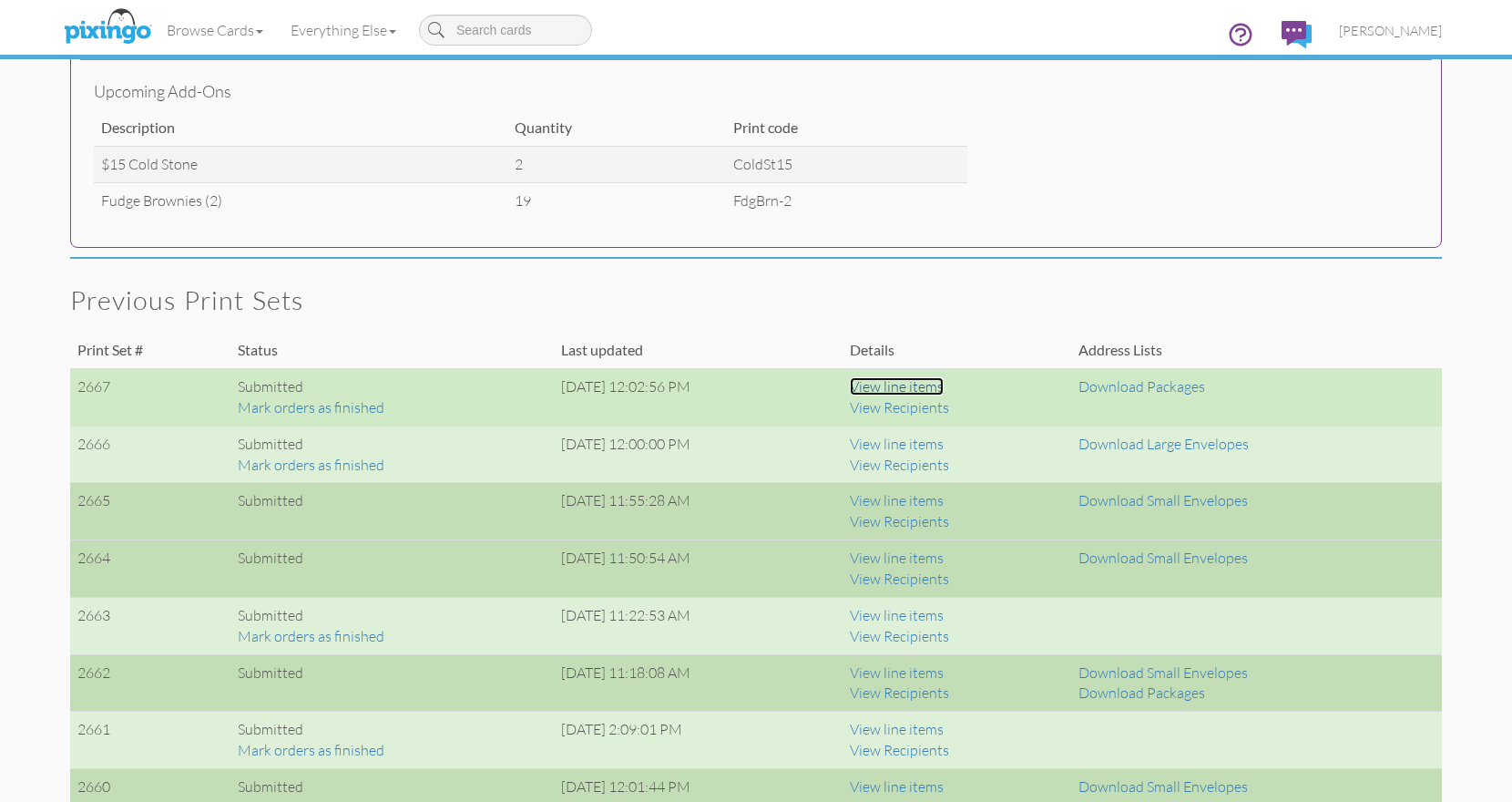
click at [943, 387] on link "View line items" at bounding box center [896, 387] width 94 height 19
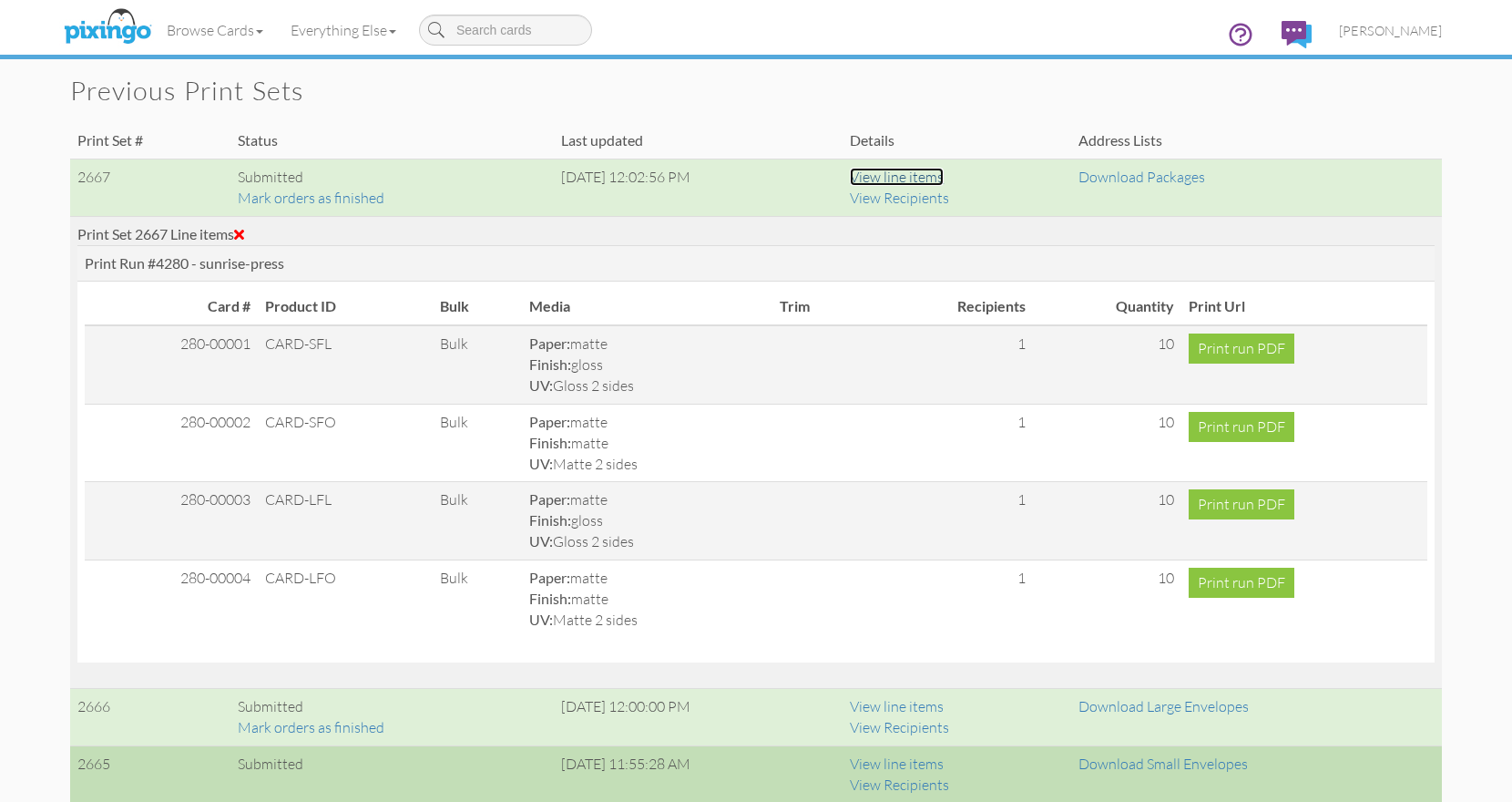
scroll to position [1241, 0]
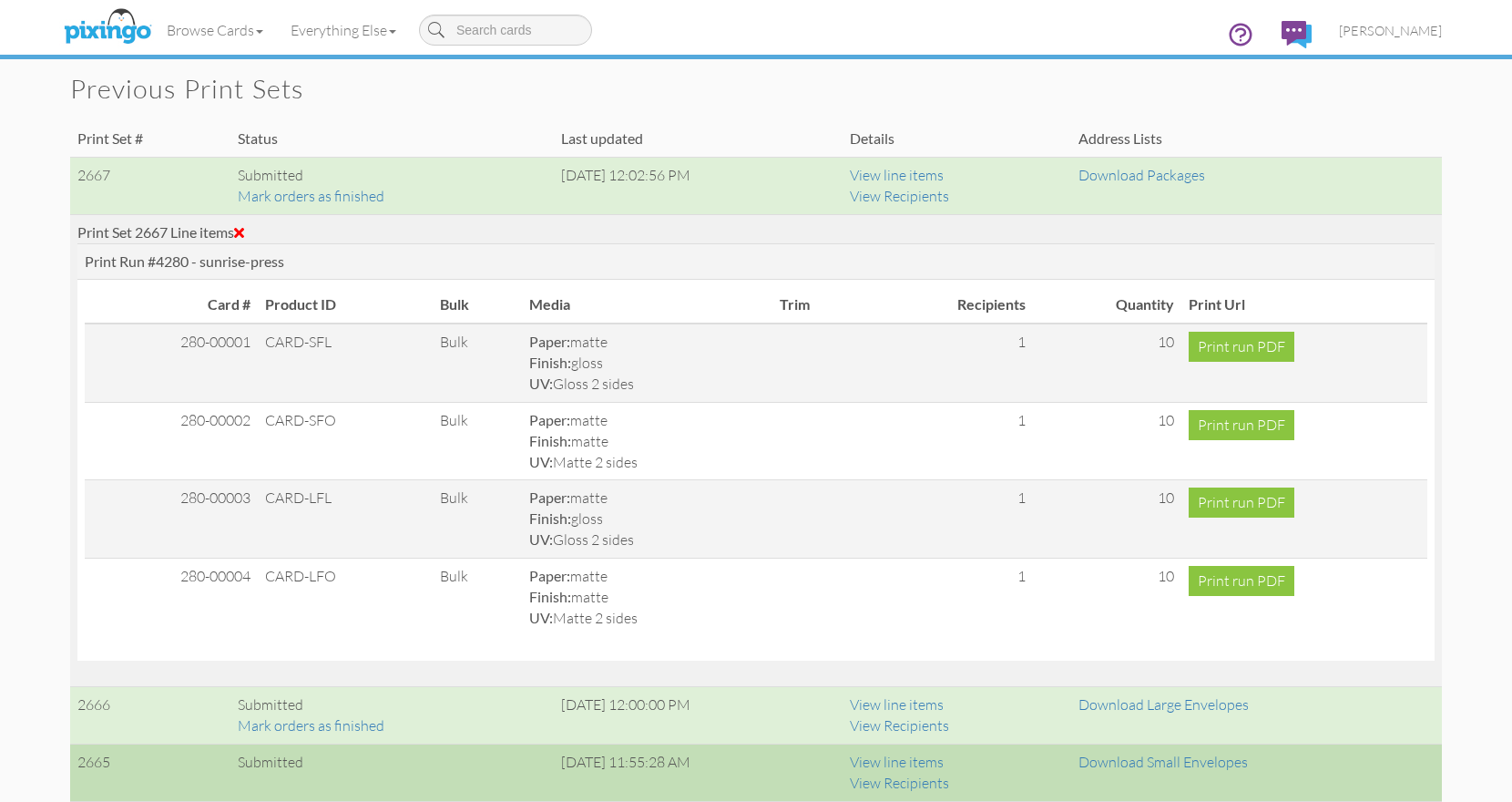
click at [245, 232] on span at bounding box center [239, 232] width 10 height 15
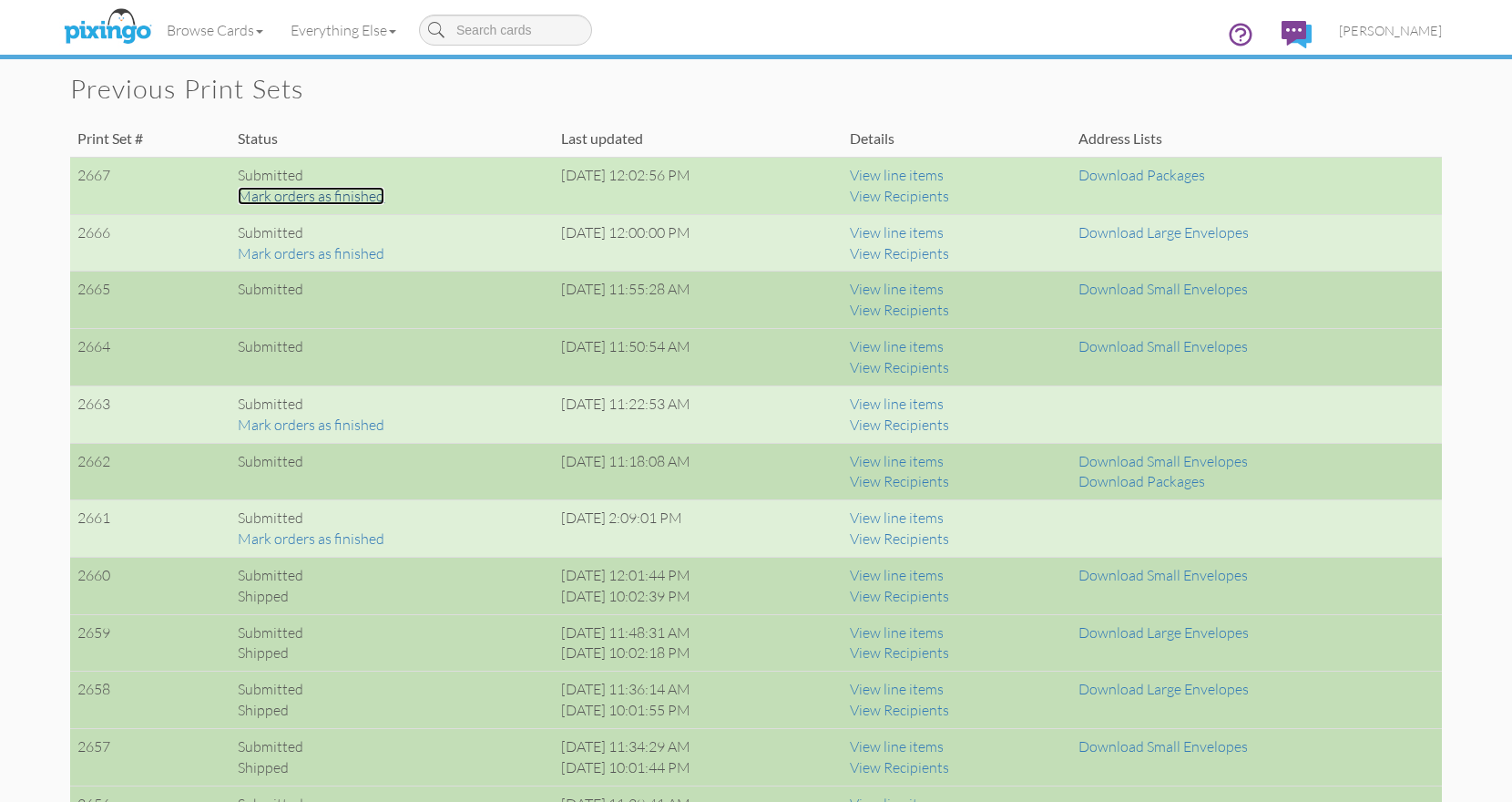
click at [331, 200] on link "Mark orders as finished" at bounding box center [311, 196] width 147 height 19
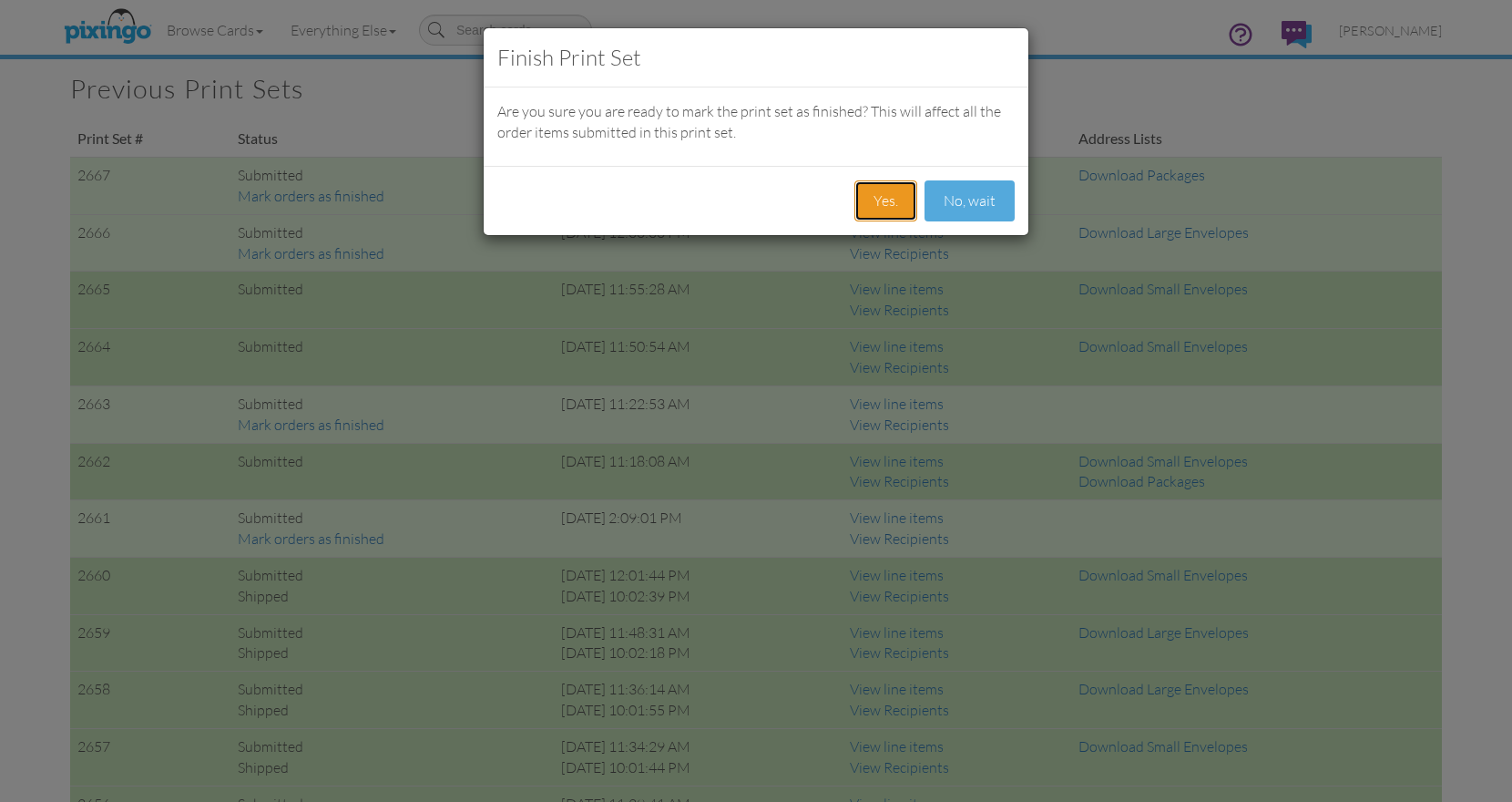
click at [895, 206] on button "Yes." at bounding box center [885, 201] width 63 height 41
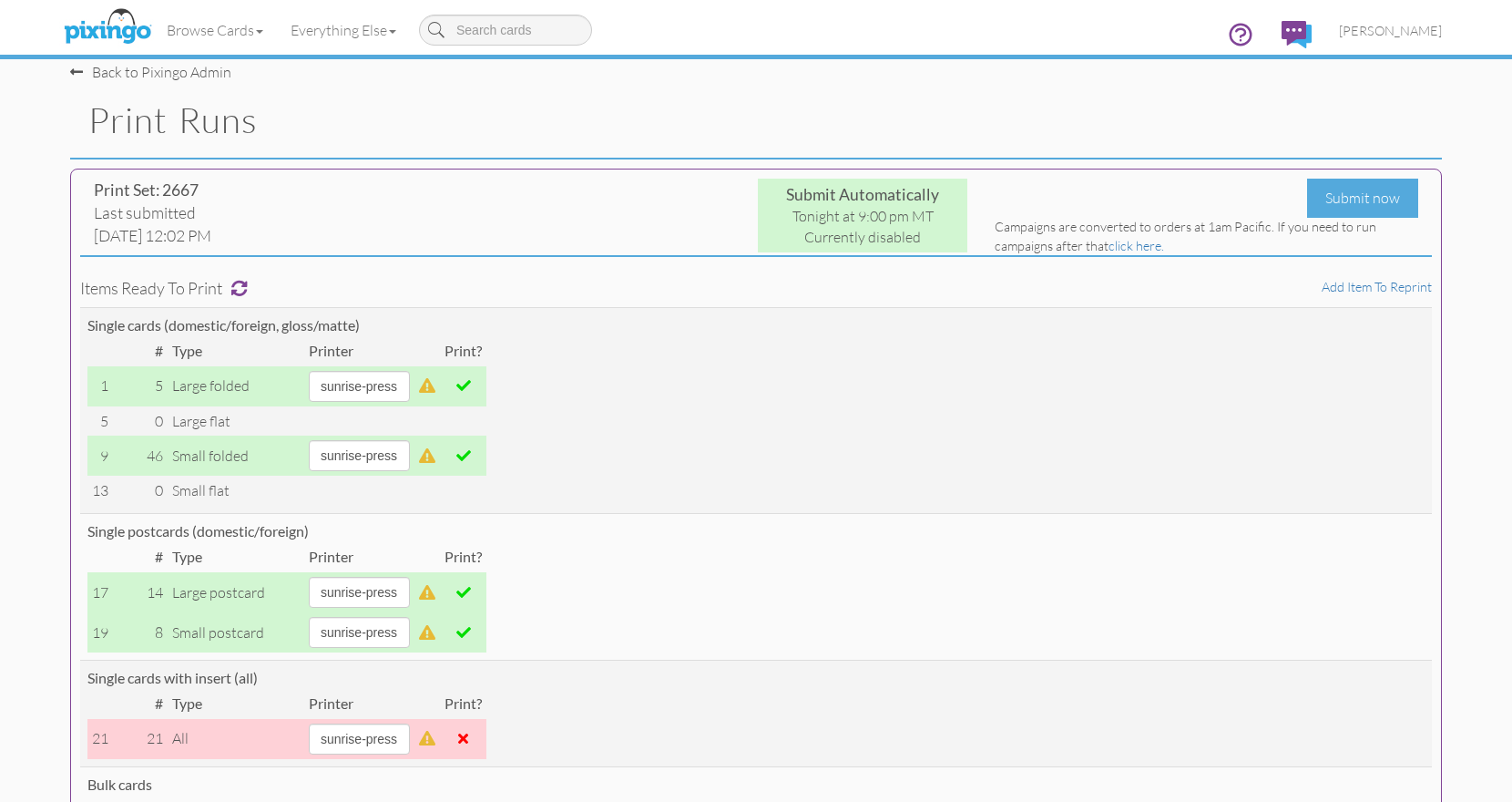
scroll to position [0, 0]
